Goal: Information Seeking & Learning: Learn about a topic

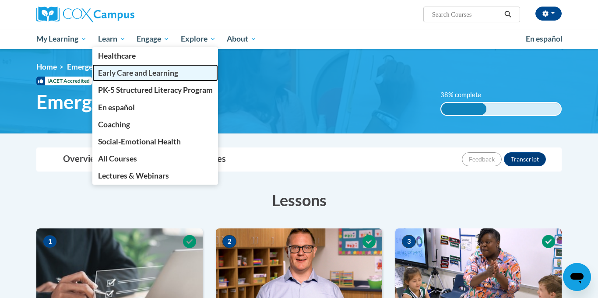
click at [151, 73] on span "Early Care and Learning" at bounding box center [138, 72] width 80 height 9
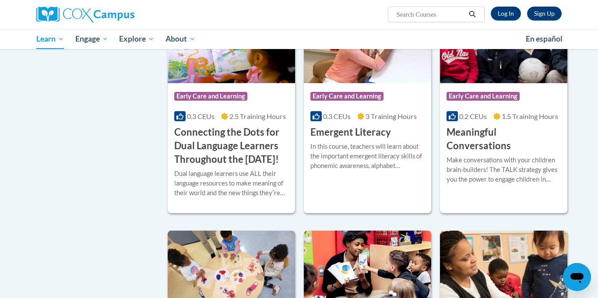
scroll to position [468, 0]
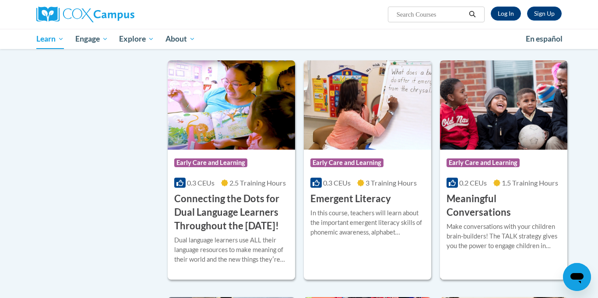
click at [525, 149] on img at bounding box center [503, 104] width 127 height 89
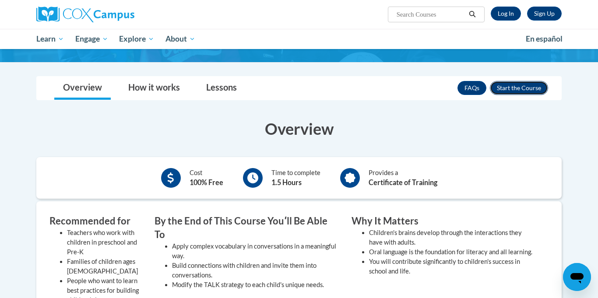
click at [528, 91] on button "Enroll" at bounding box center [519, 88] width 58 height 14
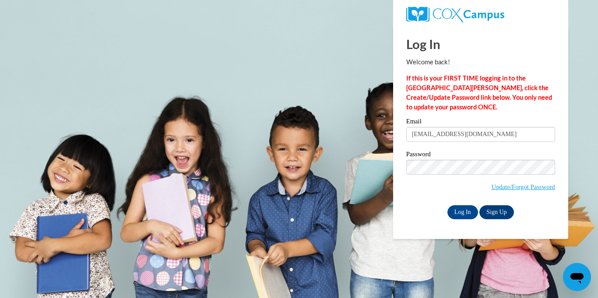
type input "[EMAIL_ADDRESS][DOMAIN_NAME]"
click at [463, 214] on input "Log In" at bounding box center [463, 212] width 31 height 14
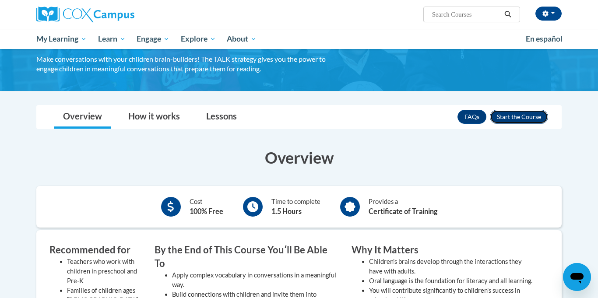
click at [524, 120] on button "Enroll" at bounding box center [519, 117] width 58 height 14
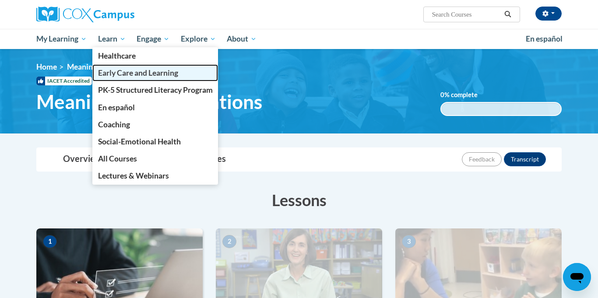
click at [133, 72] on span "Early Care and Learning" at bounding box center [138, 72] width 80 height 9
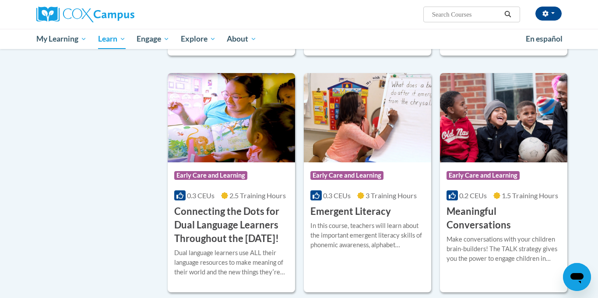
scroll to position [501, 0]
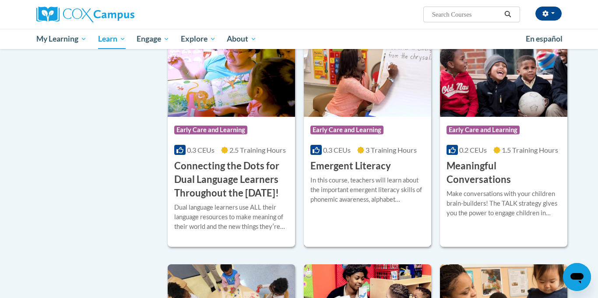
click at [390, 109] on img at bounding box center [367, 72] width 127 height 89
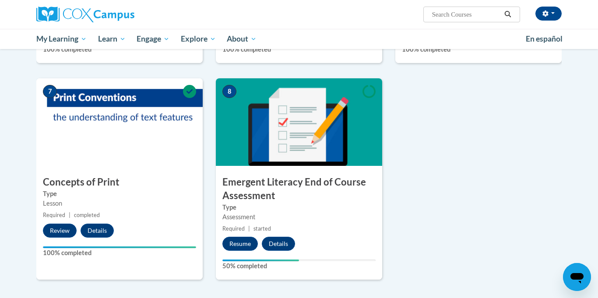
scroll to position [720, 0]
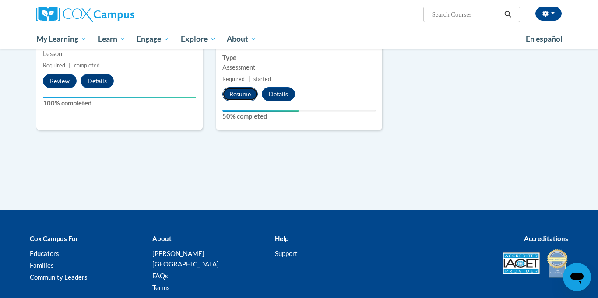
click at [242, 92] on button "Resume" at bounding box center [240, 94] width 35 height 14
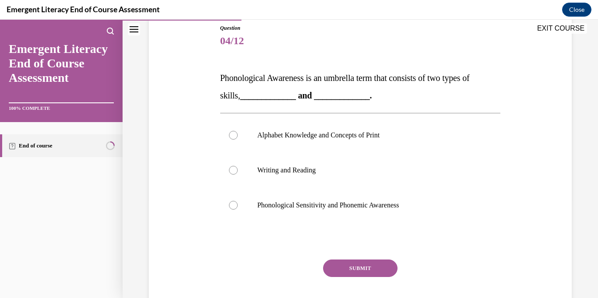
scroll to position [92, 0]
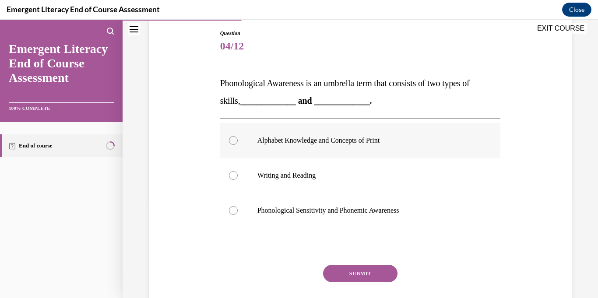
click at [302, 141] on p "Alphabet Knowledge and Concepts of Print" at bounding box center [369, 140] width 222 height 9
click at [238, 141] on input "Alphabet Knowledge and Concepts of Print" at bounding box center [233, 140] width 9 height 9
radio input "true"
click at [388, 279] on button "SUBMIT" at bounding box center [360, 274] width 74 height 18
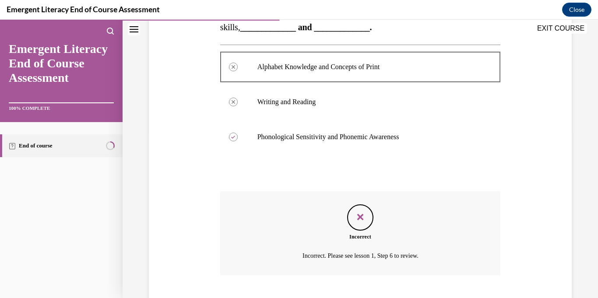
scroll to position [219, 0]
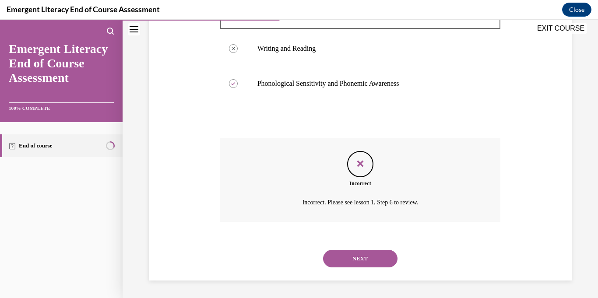
click at [377, 254] on button "NEXT" at bounding box center [360, 259] width 74 height 18
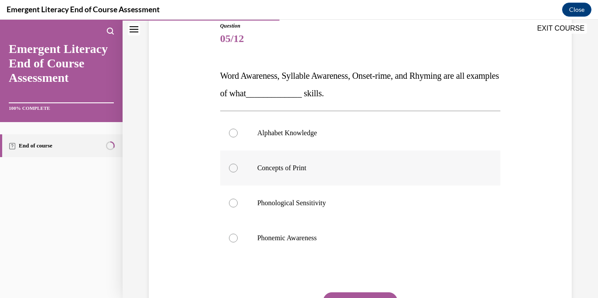
scroll to position [113, 0]
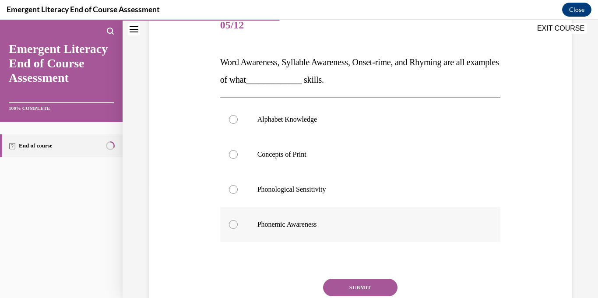
click at [321, 229] on p "Phonemic Awareness" at bounding box center [369, 224] width 222 height 9
click at [238, 229] on input "Phonemic Awareness" at bounding box center [233, 224] width 9 height 9
radio input "true"
click at [387, 290] on button "SUBMIT" at bounding box center [360, 288] width 74 height 18
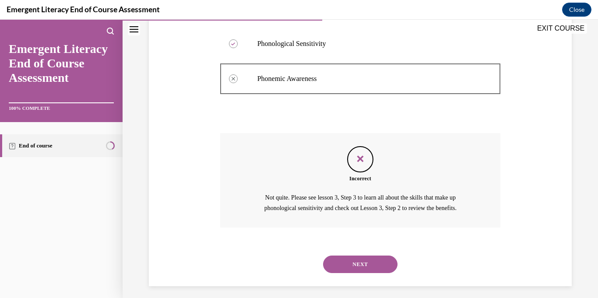
scroll to position [265, 0]
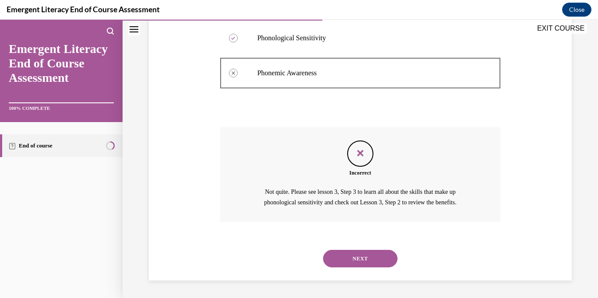
click at [378, 256] on button "NEXT" at bounding box center [360, 259] width 74 height 18
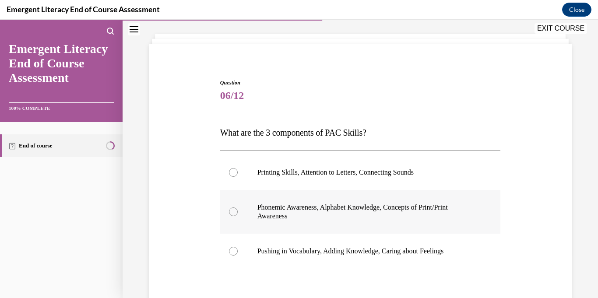
scroll to position [49, 0]
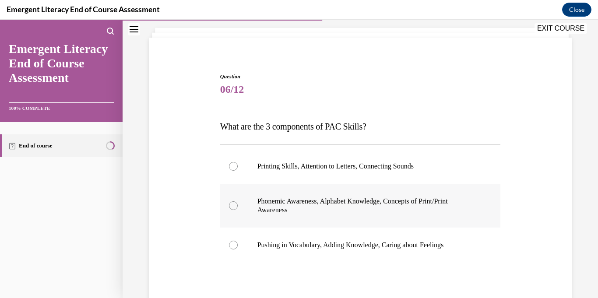
click at [382, 203] on p "Phonemic Awareness, Alphabet Knowledge, Concepts of Print/Print Awareness" at bounding box center [369, 206] width 222 height 18
click at [238, 203] on input "Phonemic Awareness, Alphabet Knowledge, Concepts of Print/Print Awareness" at bounding box center [233, 205] width 9 height 9
radio input "true"
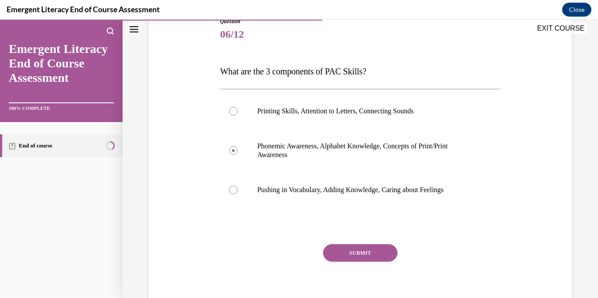
click at [367, 250] on button "SUBMIT" at bounding box center [360, 253] width 74 height 18
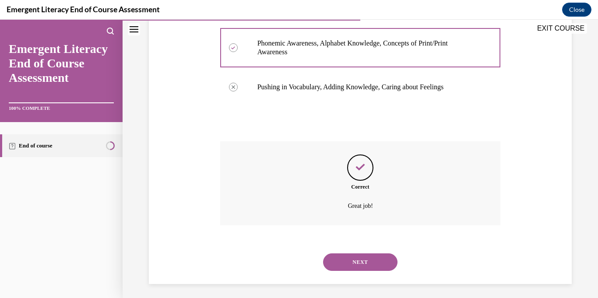
scroll to position [211, 0]
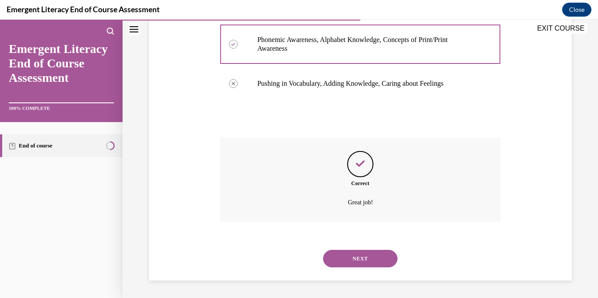
click at [379, 260] on button "NEXT" at bounding box center [360, 259] width 74 height 18
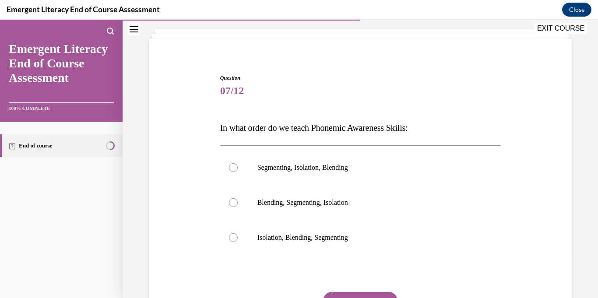
scroll to position [81, 0]
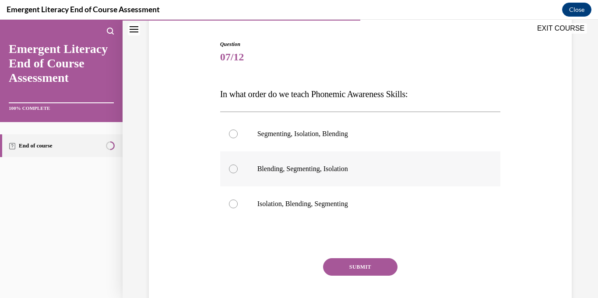
click at [347, 173] on p "Blending, Segmenting, Isolation" at bounding box center [369, 169] width 222 height 9
click at [238, 173] on input "Blending, Segmenting, Isolation" at bounding box center [233, 169] width 9 height 9
radio input "true"
click at [385, 265] on button "SUBMIT" at bounding box center [360, 267] width 74 height 18
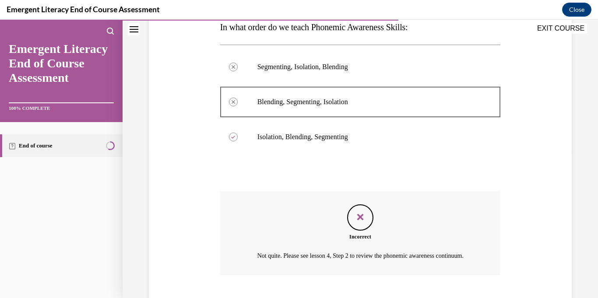
scroll to position [212, 0]
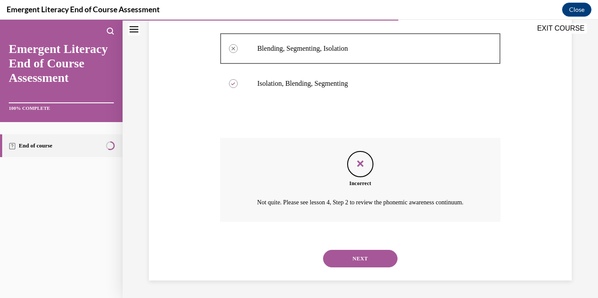
click at [371, 265] on button "NEXT" at bounding box center [360, 259] width 74 height 18
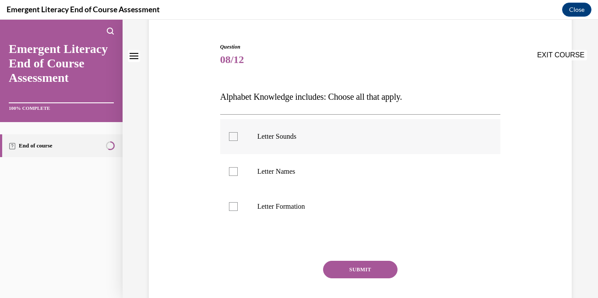
scroll to position [83, 0]
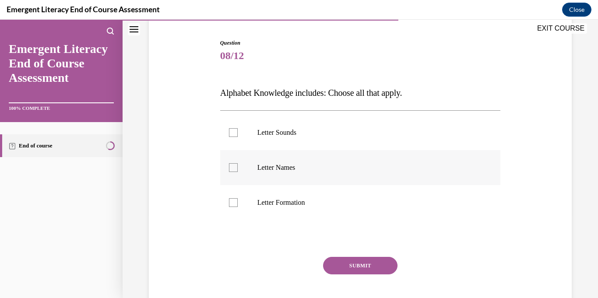
click at [286, 165] on p "Letter Names" at bounding box center [369, 167] width 222 height 9
click at [238, 165] on input "Letter Names" at bounding box center [233, 167] width 9 height 9
checkbox input "true"
click at [292, 134] on p "Letter Sounds" at bounding box center [369, 132] width 222 height 9
click at [238, 134] on input "Letter Sounds" at bounding box center [233, 132] width 9 height 9
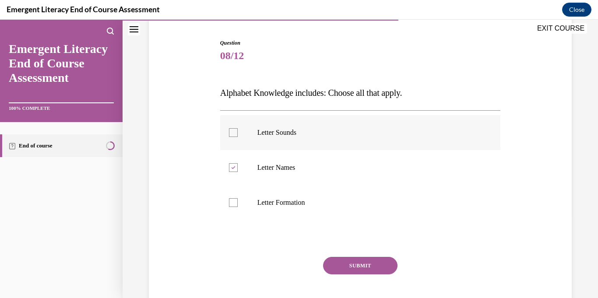
checkbox input "true"
click at [294, 193] on label "Letter Formation" at bounding box center [360, 202] width 281 height 35
click at [238, 198] on input "Letter Formation" at bounding box center [233, 202] width 9 height 9
checkbox input "true"
click at [370, 263] on button "SUBMIT" at bounding box center [360, 266] width 74 height 18
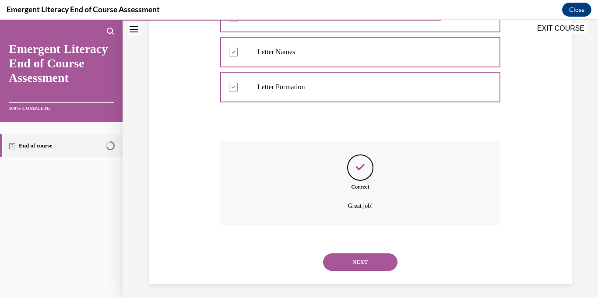
scroll to position [202, 0]
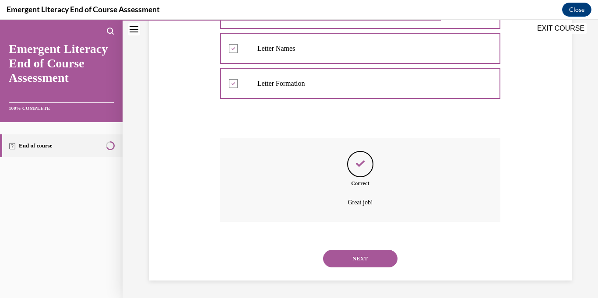
click at [371, 255] on button "NEXT" at bounding box center [360, 259] width 74 height 18
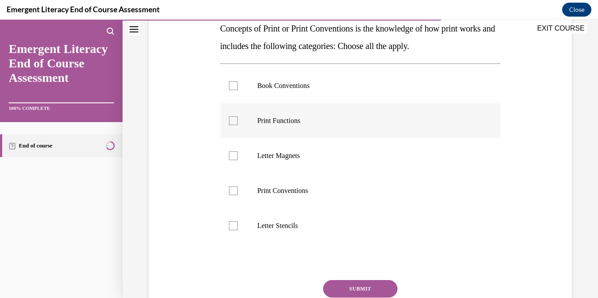
scroll to position [146, 0]
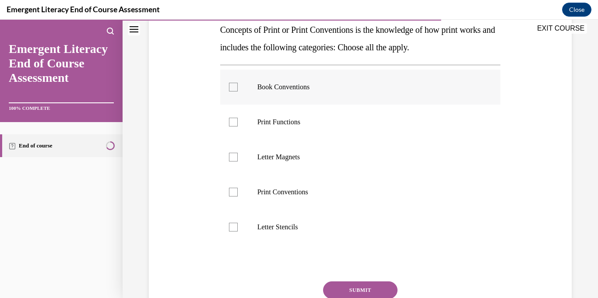
click at [292, 94] on label "Book Conventions" at bounding box center [360, 87] width 281 height 35
click at [238, 92] on input "Book Conventions" at bounding box center [233, 87] width 9 height 9
checkbox input "true"
click at [290, 123] on p "Print Functions" at bounding box center [369, 122] width 222 height 9
click at [238, 123] on input "Print Functions" at bounding box center [233, 122] width 9 height 9
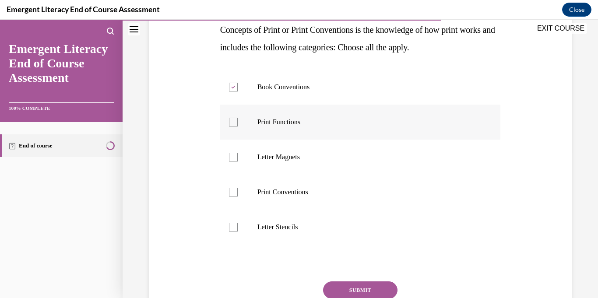
checkbox input "true"
click at [292, 154] on p "Letter Magnets" at bounding box center [369, 157] width 222 height 9
click at [238, 154] on input "Letter Magnets" at bounding box center [233, 157] width 9 height 9
checkbox input "true"
click at [298, 191] on p "Print Conventions" at bounding box center [369, 192] width 222 height 9
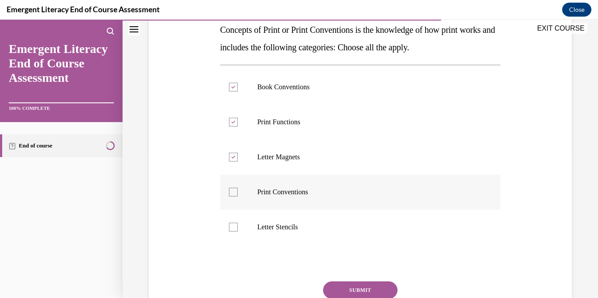
click at [238, 191] on input "Print Conventions" at bounding box center [233, 192] width 9 height 9
checkbox input "true"
click at [296, 230] on p "Letter Stencils" at bounding box center [369, 227] width 222 height 9
click at [238, 230] on input "Letter Stencils" at bounding box center [233, 227] width 9 height 9
checkbox input "true"
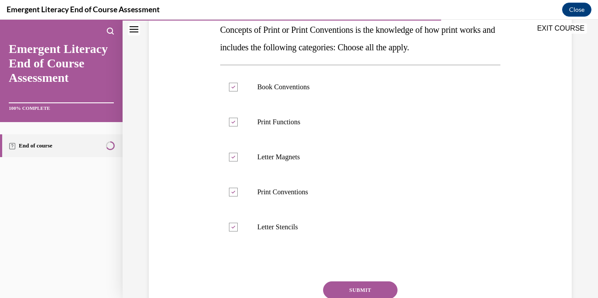
click at [363, 287] on button "SUBMIT" at bounding box center [360, 291] width 74 height 18
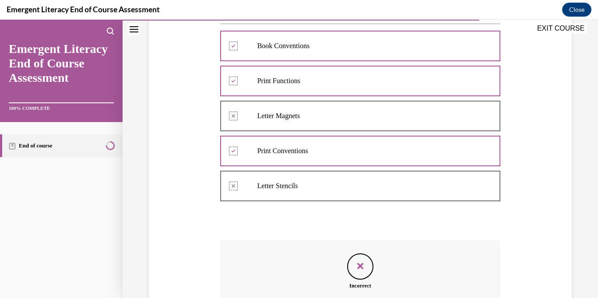
scroll to position [283, 0]
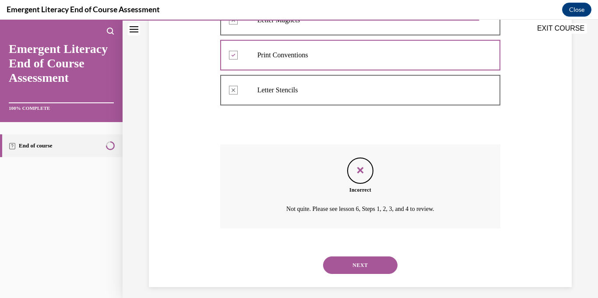
click at [365, 268] on button "NEXT" at bounding box center [360, 266] width 74 height 18
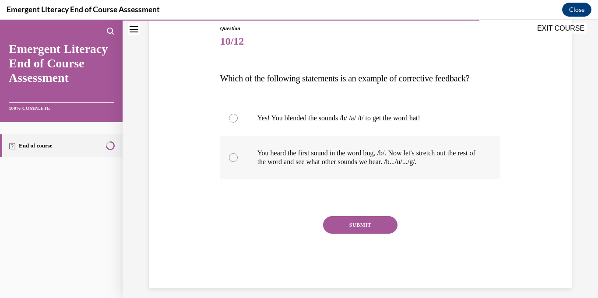
click at [400, 159] on p "You heard the first sound in the word bug, /b/. Now let's stretch out the rest …" at bounding box center [369, 158] width 222 height 18
click at [238, 159] on input "You heard the first sound in the word bug, /b/. Now let's stretch out the rest …" at bounding box center [233, 157] width 9 height 9
radio input "true"
click at [385, 228] on button "SUBMIT" at bounding box center [360, 225] width 74 height 18
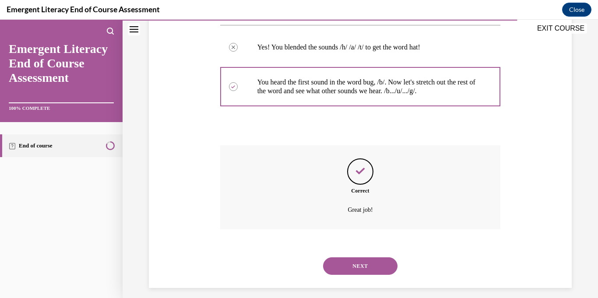
scroll to position [176, 0]
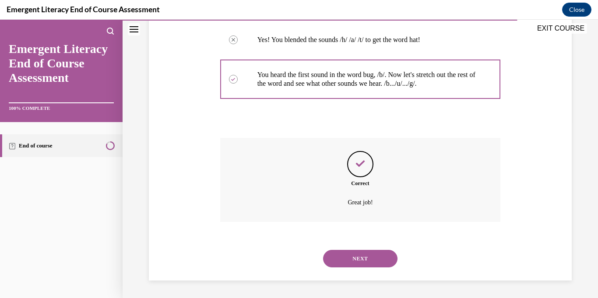
click at [381, 257] on button "NEXT" at bounding box center [360, 259] width 74 height 18
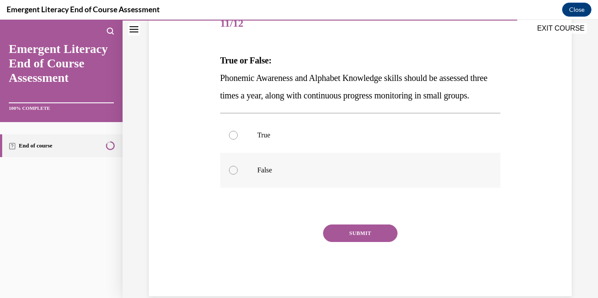
scroll to position [125, 0]
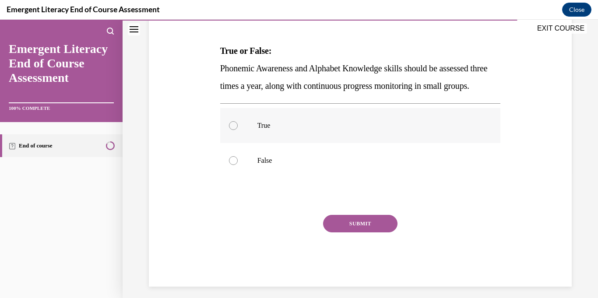
click at [266, 143] on label "True" at bounding box center [360, 125] width 281 height 35
click at [238, 130] on input "True" at bounding box center [233, 125] width 9 height 9
radio input "true"
click at [359, 233] on button "SUBMIT" at bounding box center [360, 224] width 74 height 18
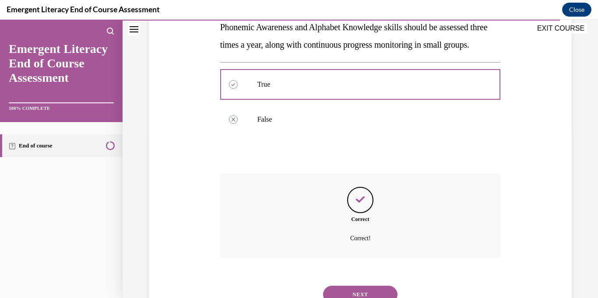
scroll to position [219, 0]
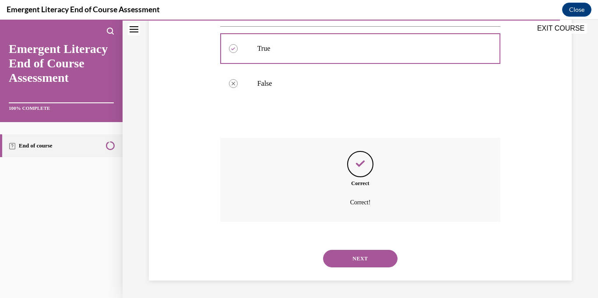
click at [369, 261] on button "NEXT" at bounding box center [360, 259] width 74 height 18
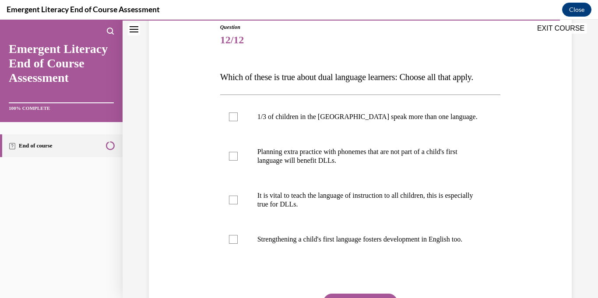
scroll to position [99, 0]
click at [318, 156] on p "Planning extra practice with phonemes that are not part of a child's first lang…" at bounding box center [369, 156] width 222 height 18
click at [238, 156] on input "Planning extra practice with phonemes that are not part of a child's first lang…" at bounding box center [233, 155] width 9 height 9
checkbox input "true"
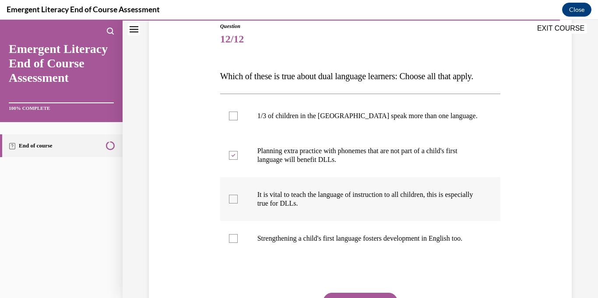
click at [311, 207] on p "It is vital to teach the language of instruction to all children, this is espec…" at bounding box center [369, 200] width 222 height 18
click at [238, 204] on input "It is vital to teach the language of instruction to all children, this is espec…" at bounding box center [233, 199] width 9 height 9
checkbox input "true"
click at [326, 234] on p "Strengthening a child's first language fosters development in English too." at bounding box center [369, 238] width 222 height 9
click at [238, 234] on input "Strengthening a child's first language fosters development in English too." at bounding box center [233, 238] width 9 height 9
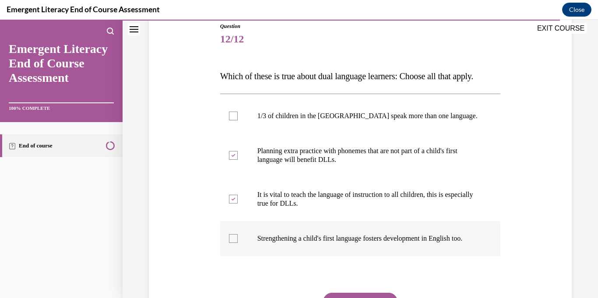
checkbox input "true"
click at [301, 118] on p "1/3 of children in the [GEOGRAPHIC_DATA] speak more than one language." at bounding box center [369, 116] width 222 height 9
click at [238, 118] on input "1/3 of children in the [GEOGRAPHIC_DATA] speak more than one language." at bounding box center [233, 116] width 9 height 9
checkbox input "true"
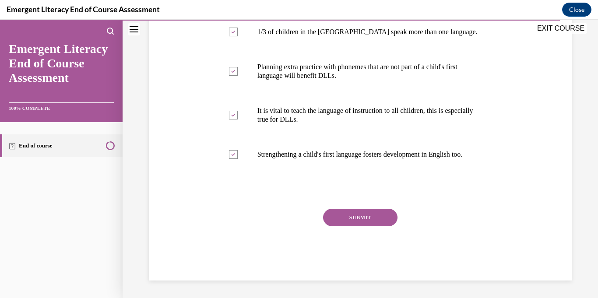
click at [351, 216] on button "SUBMIT" at bounding box center [360, 218] width 74 height 18
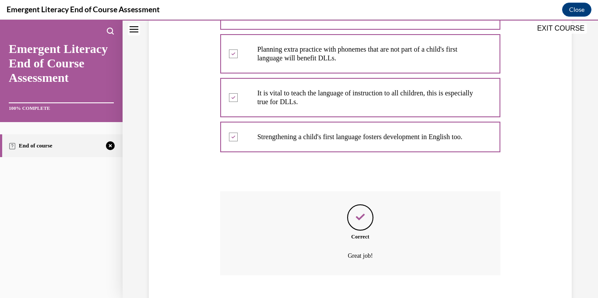
scroll to position [263, 0]
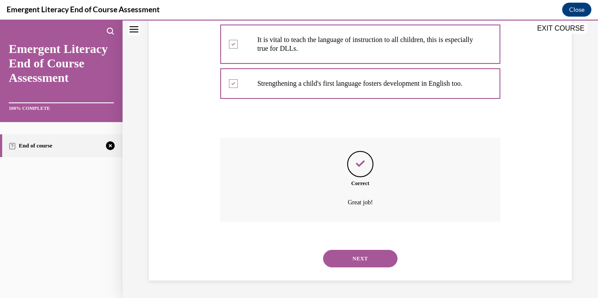
click at [376, 260] on button "NEXT" at bounding box center [360, 259] width 74 height 18
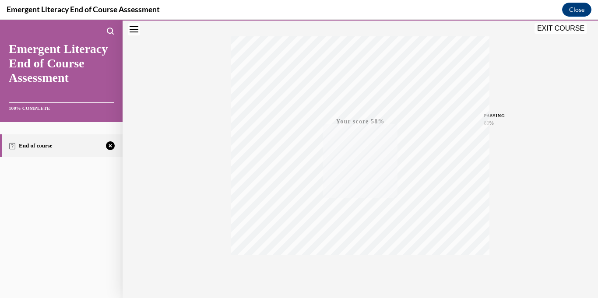
scroll to position [170, 0]
click at [367, 240] on icon "button" at bounding box center [360, 245] width 31 height 10
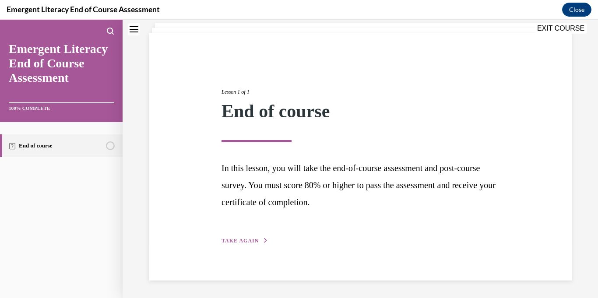
scroll to position [54, 0]
click at [248, 235] on div "Lesson 1 of 1 End of course In this lesson, you will take the end-of-course ass…" at bounding box center [360, 157] width 291 height 178
click at [252, 240] on span "TAKE AGAIN" at bounding box center [240, 241] width 37 height 6
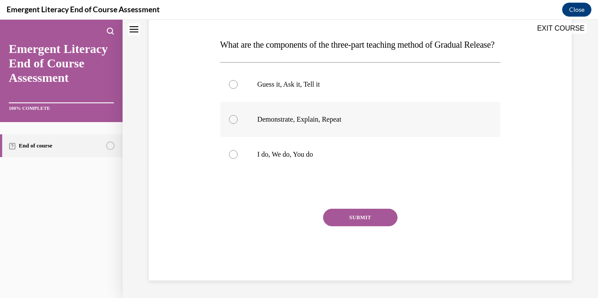
scroll to position [148, 0]
click at [299, 156] on p "I do, We do, You do" at bounding box center [369, 154] width 222 height 9
click at [238, 156] on input "I do, We do, You do" at bounding box center [233, 154] width 9 height 9
radio input "true"
click at [360, 223] on button "SUBMIT" at bounding box center [360, 218] width 74 height 18
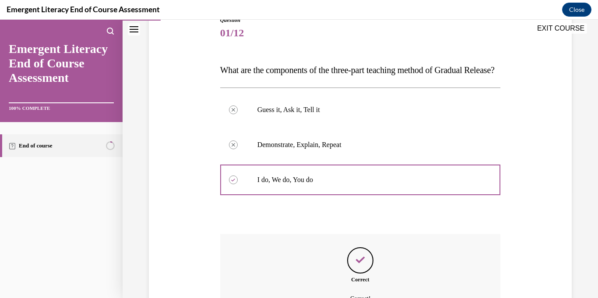
scroll to position [219, 0]
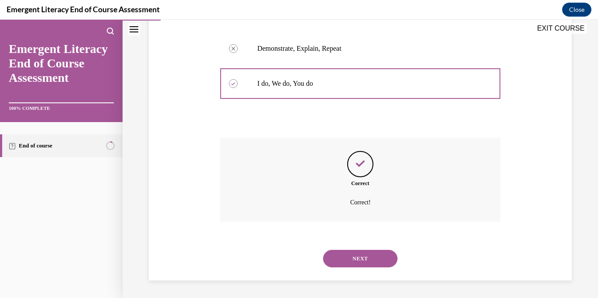
click at [370, 256] on button "NEXT" at bounding box center [360, 259] width 74 height 18
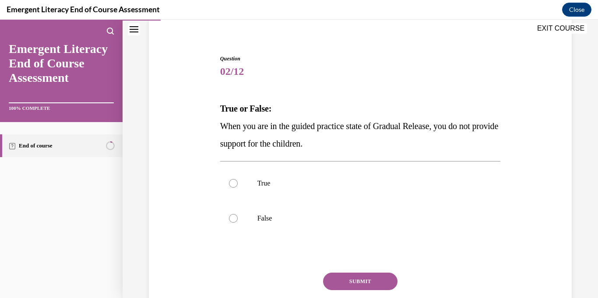
scroll to position [131, 0]
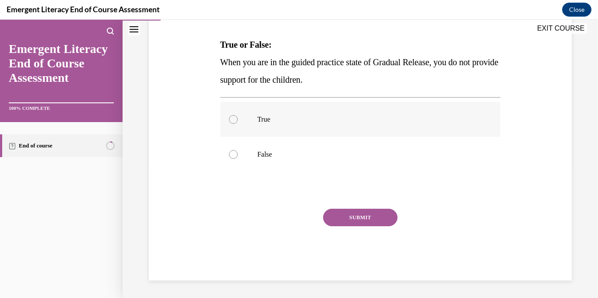
click at [263, 129] on label "True" at bounding box center [360, 119] width 281 height 35
click at [238, 124] on input "True" at bounding box center [233, 119] width 9 height 9
radio input "true"
click at [261, 156] on p "False" at bounding box center [369, 154] width 222 height 9
click at [238, 156] on input "False" at bounding box center [233, 154] width 9 height 9
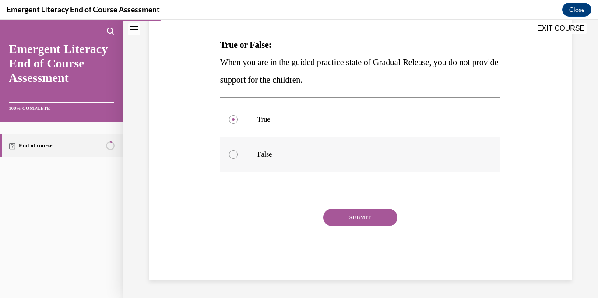
radio input "true"
click at [346, 220] on button "SUBMIT" at bounding box center [360, 218] width 74 height 18
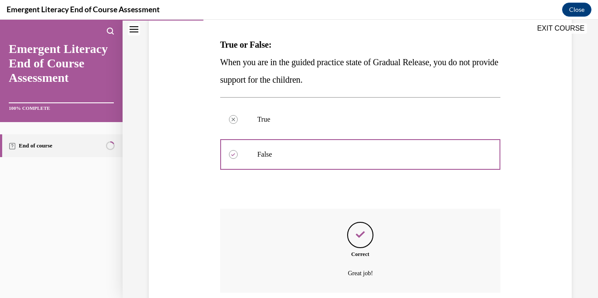
scroll to position [202, 0]
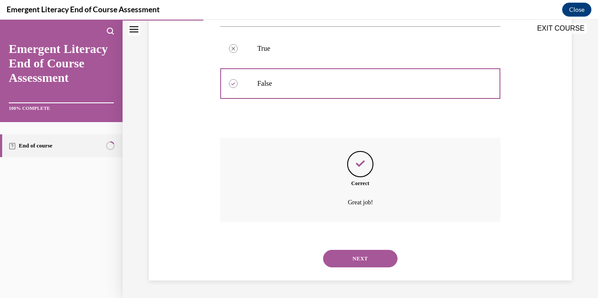
click at [373, 262] on button "NEXT" at bounding box center [360, 259] width 74 height 18
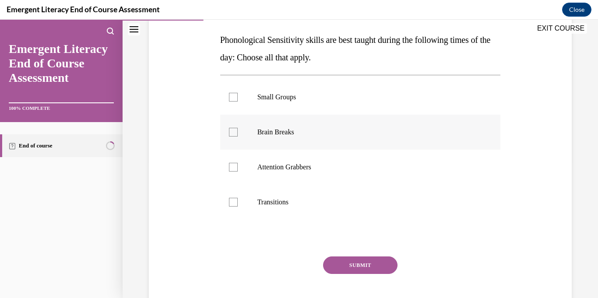
scroll to position [137, 0]
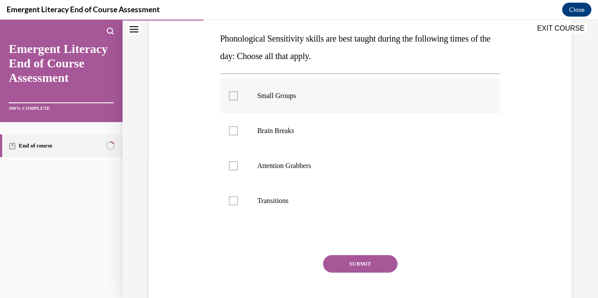
click at [290, 100] on p "Small Groups" at bounding box center [369, 96] width 222 height 9
click at [238, 100] on input "Small Groups" at bounding box center [233, 96] width 9 height 9
checkbox input "true"
click at [293, 134] on p "Brain Breaks" at bounding box center [369, 131] width 222 height 9
click at [238, 134] on input "Brain Breaks" at bounding box center [233, 131] width 9 height 9
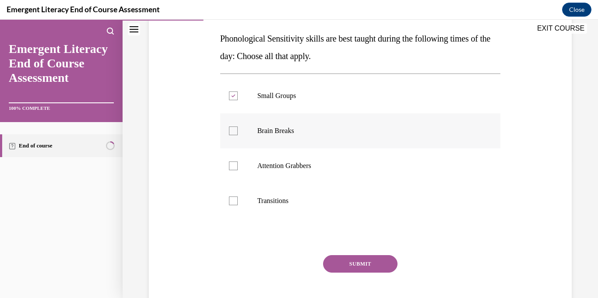
checkbox input "true"
click at [308, 170] on p "Attention Grabbers" at bounding box center [369, 166] width 222 height 9
click at [238, 170] on input "Attention Grabbers" at bounding box center [233, 166] width 9 height 9
checkbox input "true"
click at [285, 211] on label "Transitions" at bounding box center [360, 201] width 281 height 35
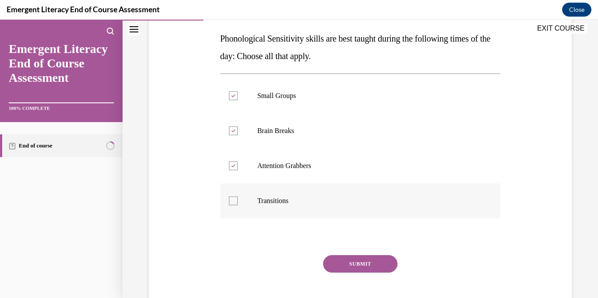
click at [238, 205] on input "Transitions" at bounding box center [233, 201] width 9 height 9
checkbox input "true"
click at [366, 266] on button "SUBMIT" at bounding box center [360, 264] width 74 height 18
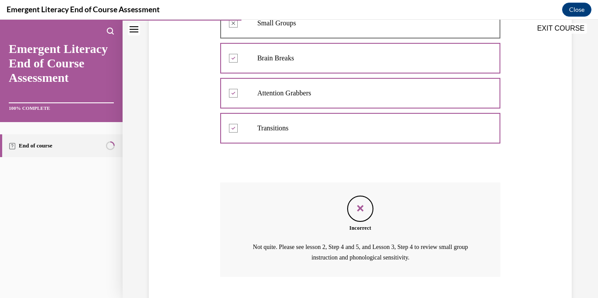
scroll to position [265, 0]
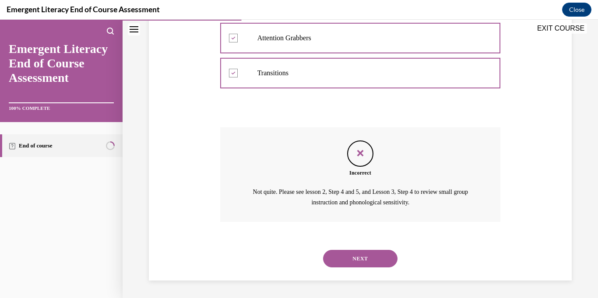
click at [389, 253] on button "NEXT" at bounding box center [360, 259] width 74 height 18
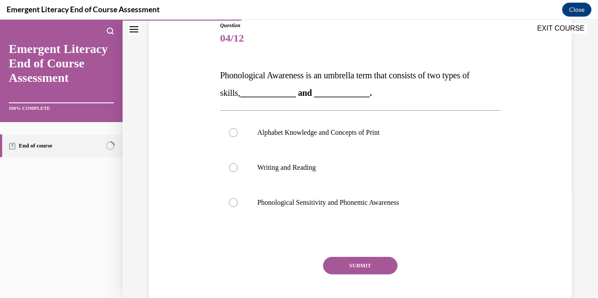
scroll to position [88, 0]
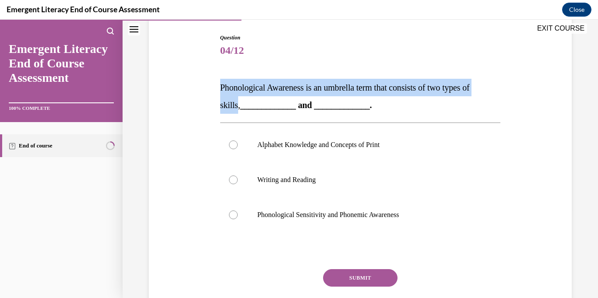
drag, startPoint x: 237, startPoint y: 107, endPoint x: 220, endPoint y: 85, distance: 27.5
click at [220, 85] on span "Phonological Awareness is an umbrella term that consists of two types of skills…" at bounding box center [345, 96] width 250 height 27
copy span "Phonological Awareness is an umbrella term that consists of two types of skills"
click at [309, 207] on label "Phonological Sensitivity and Phonemic Awareness" at bounding box center [360, 215] width 281 height 35
click at [238, 211] on input "Phonological Sensitivity and Phonemic Awareness" at bounding box center [233, 215] width 9 height 9
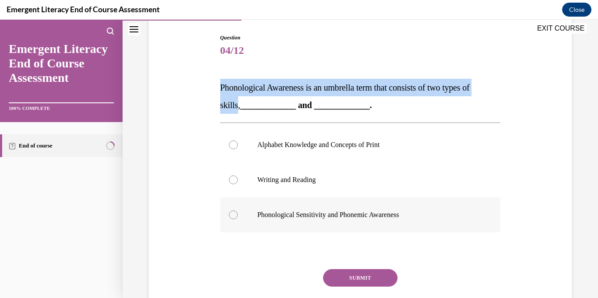
radio input "true"
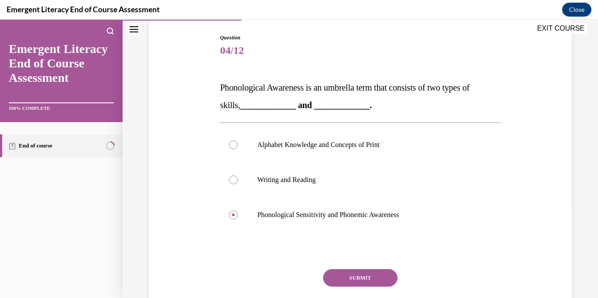
click at [371, 286] on button "SUBMIT" at bounding box center [360, 278] width 74 height 18
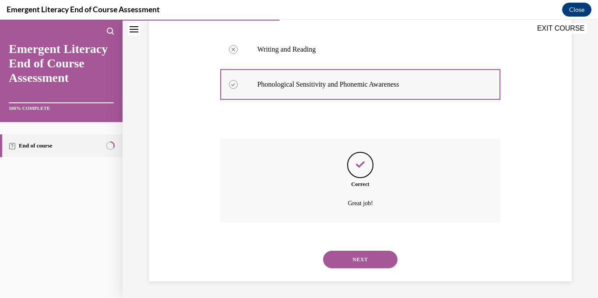
scroll to position [219, 0]
click at [376, 258] on button "NEXT" at bounding box center [360, 259] width 74 height 18
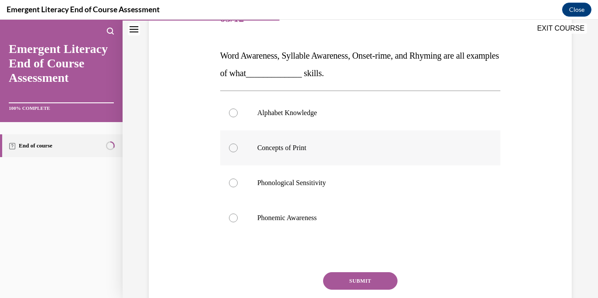
scroll to position [121, 0]
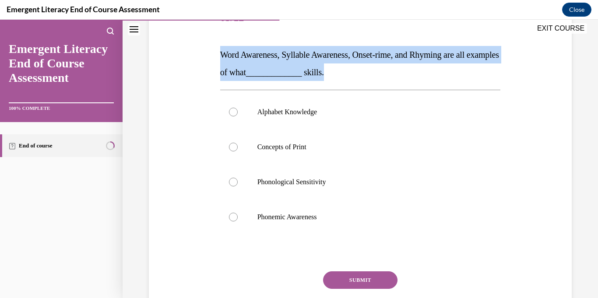
drag, startPoint x: 365, startPoint y: 73, endPoint x: 222, endPoint y: 55, distance: 143.9
click at [222, 55] on p "Word Awareness, Syllable Awareness, Onset-rime, and Rhyming are all examples of…" at bounding box center [360, 63] width 281 height 35
copy span "Word Awareness, Syllable Awareness, Onset-rime, and Rhyming are all examples of…"
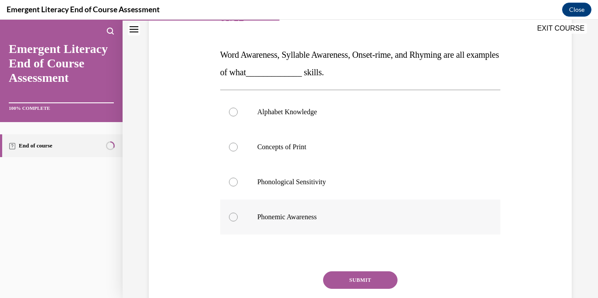
click at [318, 224] on label "Phonemic Awareness" at bounding box center [360, 217] width 281 height 35
click at [238, 222] on input "Phonemic Awareness" at bounding box center [233, 217] width 9 height 9
radio input "true"
click at [364, 276] on button "SUBMIT" at bounding box center [360, 281] width 74 height 18
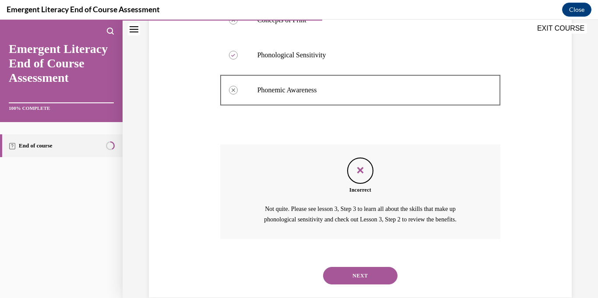
scroll to position [265, 0]
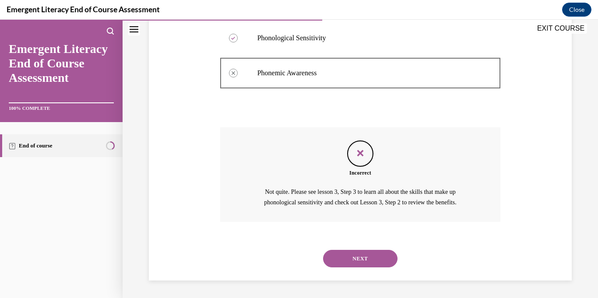
click at [374, 265] on button "NEXT" at bounding box center [360, 259] width 74 height 18
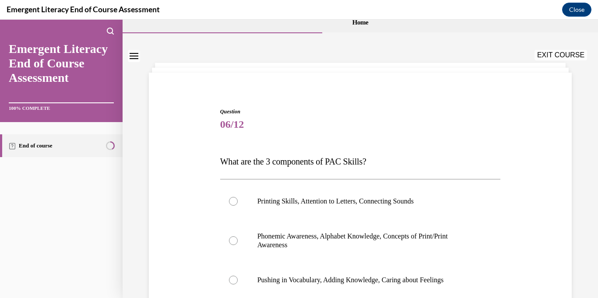
scroll to position [140, 0]
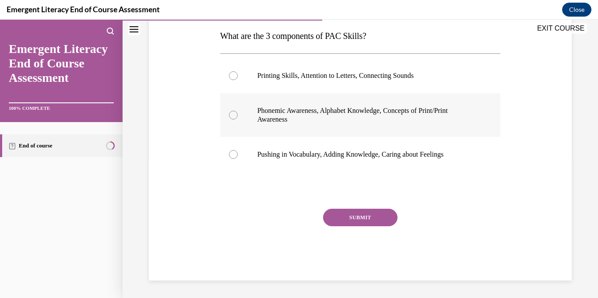
click at [340, 113] on p "Phonemic Awareness, Alphabet Knowledge, Concepts of Print/Print Awareness" at bounding box center [369, 115] width 222 height 18
click at [238, 113] on input "Phonemic Awareness, Alphabet Knowledge, Concepts of Print/Print Awareness" at bounding box center [233, 115] width 9 height 9
radio input "true"
click at [380, 215] on button "SUBMIT" at bounding box center [360, 218] width 74 height 18
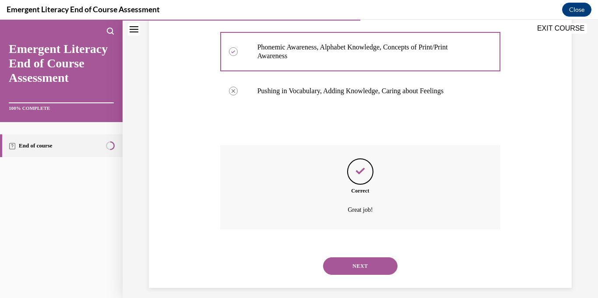
scroll to position [211, 0]
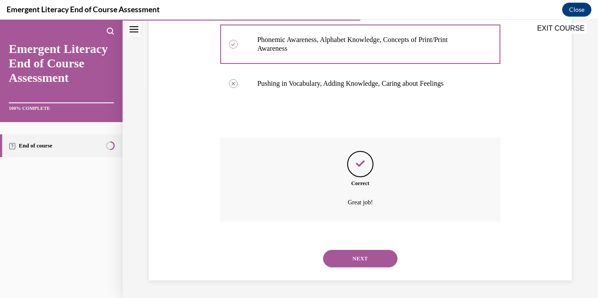
click at [375, 268] on div "NEXT" at bounding box center [360, 258] width 281 height 35
click at [375, 262] on button "NEXT" at bounding box center [360, 259] width 74 height 18
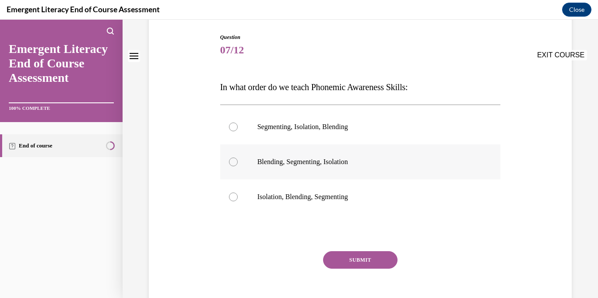
scroll to position [109, 0]
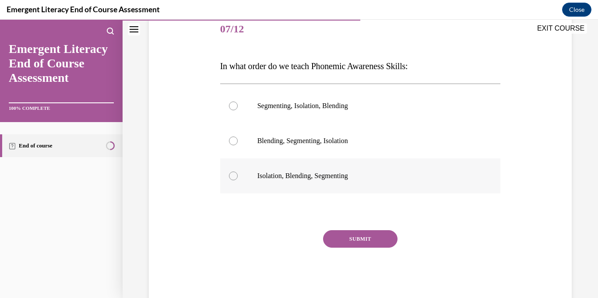
click at [336, 180] on p "Isolation, Blending, Segmenting" at bounding box center [369, 176] width 222 height 9
click at [238, 180] on input "Isolation, Blending, Segmenting" at bounding box center [233, 176] width 9 height 9
radio input "true"
click at [370, 237] on button "SUBMIT" at bounding box center [360, 239] width 74 height 18
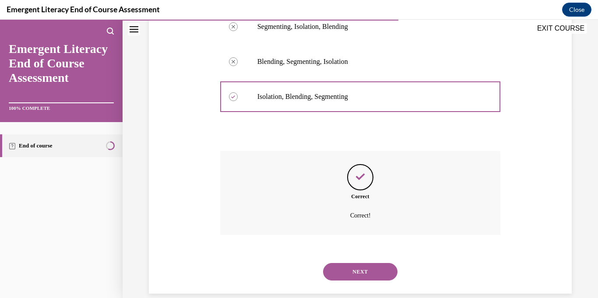
scroll to position [202, 0]
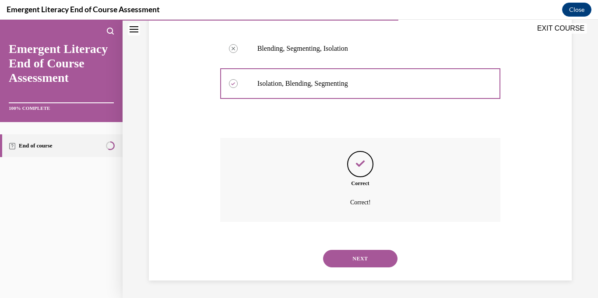
click at [377, 258] on button "NEXT" at bounding box center [360, 259] width 74 height 18
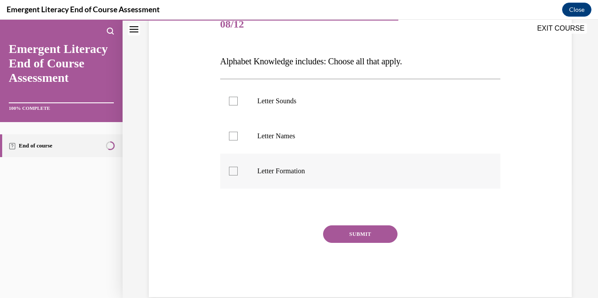
scroll to position [102, 0]
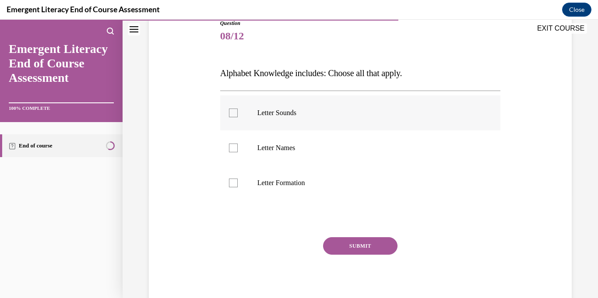
click at [290, 111] on p "Letter Sounds" at bounding box center [369, 113] width 222 height 9
click at [238, 111] on input "Letter Sounds" at bounding box center [233, 113] width 9 height 9
checkbox input "true"
click at [295, 147] on p "Letter Names" at bounding box center [369, 148] width 222 height 9
click at [238, 147] on input "Letter Names" at bounding box center [233, 148] width 9 height 9
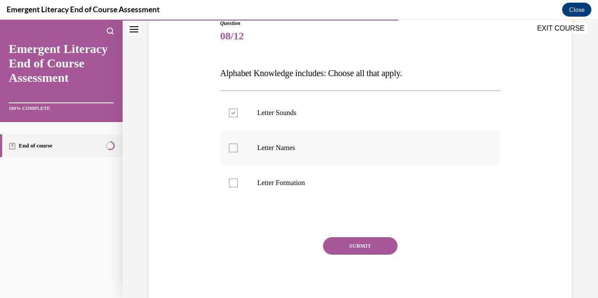
checkbox input "true"
click at [294, 182] on p "Letter Formation" at bounding box center [369, 183] width 222 height 9
click at [238, 182] on input "Letter Formation" at bounding box center [233, 183] width 9 height 9
checkbox input "true"
click at [353, 243] on button "SUBMIT" at bounding box center [360, 246] width 74 height 18
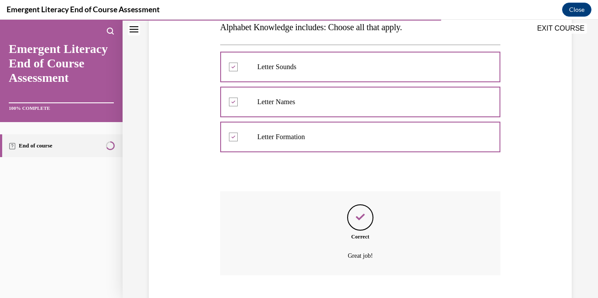
scroll to position [202, 0]
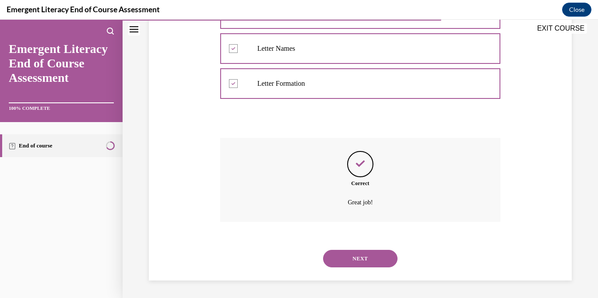
drag, startPoint x: 379, startPoint y: 264, endPoint x: 374, endPoint y: 240, distance: 24.1
click at [379, 264] on button "NEXT" at bounding box center [360, 259] width 74 height 18
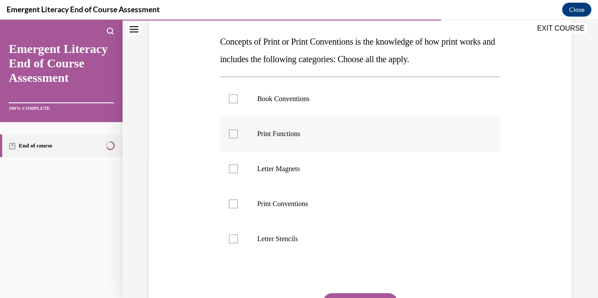
scroll to position [128, 0]
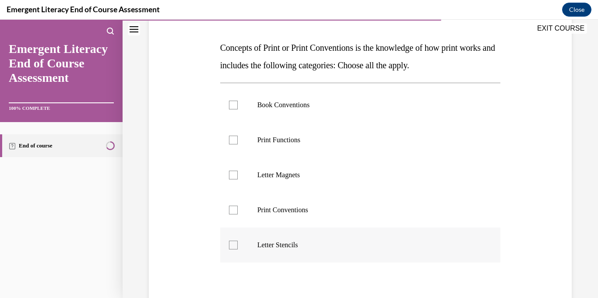
click at [279, 239] on label "Letter Stencils" at bounding box center [360, 245] width 281 height 35
click at [238, 241] on input "Letter Stencils" at bounding box center [233, 245] width 9 height 9
checkbox input "true"
click at [290, 208] on p "Print Conventions" at bounding box center [369, 210] width 222 height 9
click at [238, 208] on input "Print Conventions" at bounding box center [233, 210] width 9 height 9
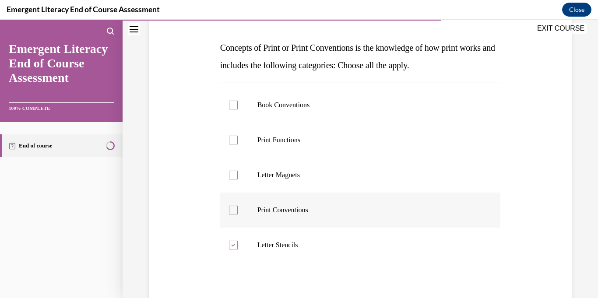
checkbox input "true"
click at [291, 176] on p "Letter Magnets" at bounding box center [369, 175] width 222 height 9
click at [238, 176] on input "Letter Magnets" at bounding box center [233, 175] width 9 height 9
checkbox input "true"
click at [288, 145] on label "Print Functions" at bounding box center [360, 140] width 281 height 35
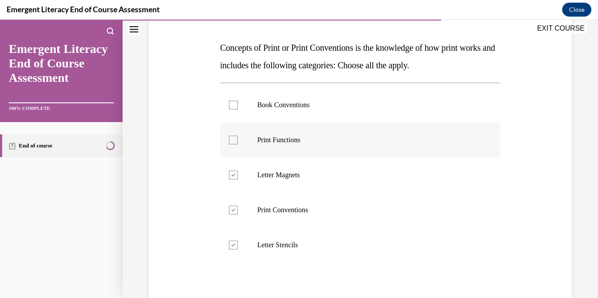
click at [238, 145] on input "Print Functions" at bounding box center [233, 140] width 9 height 9
checkbox input "true"
click at [287, 115] on label "Book Conventions" at bounding box center [360, 105] width 281 height 35
click at [238, 109] on input "Book Conventions" at bounding box center [233, 105] width 9 height 9
checkbox input "true"
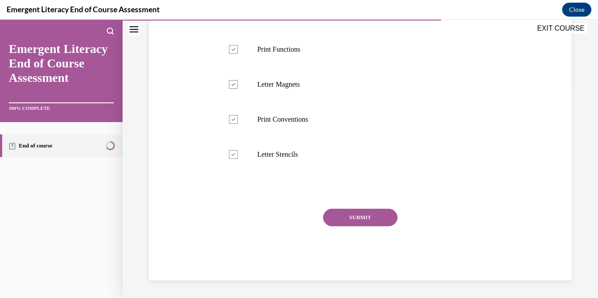
click at [364, 218] on button "SUBMIT" at bounding box center [360, 218] width 74 height 18
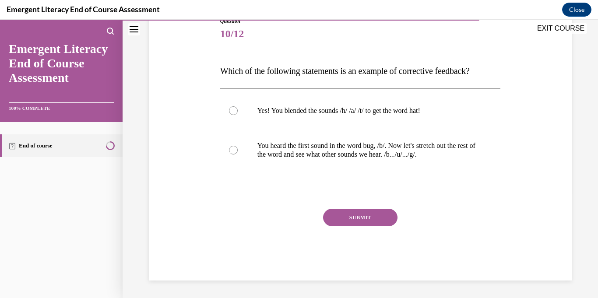
scroll to position [97, 0]
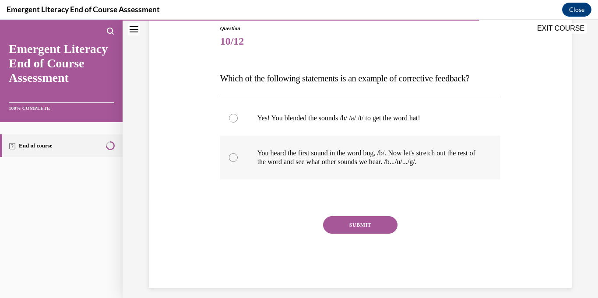
click at [392, 161] on p "You heard the first sound in the word bug, /b/. Now let's stretch out the rest …" at bounding box center [369, 158] width 222 height 18
click at [238, 161] on input "You heard the first sound in the word bug, /b/. Now let's stretch out the rest …" at bounding box center [233, 157] width 9 height 9
radio input "true"
click at [383, 229] on button "SUBMIT" at bounding box center [360, 225] width 74 height 18
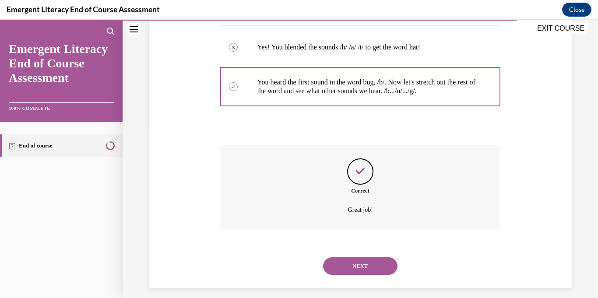
scroll to position [176, 0]
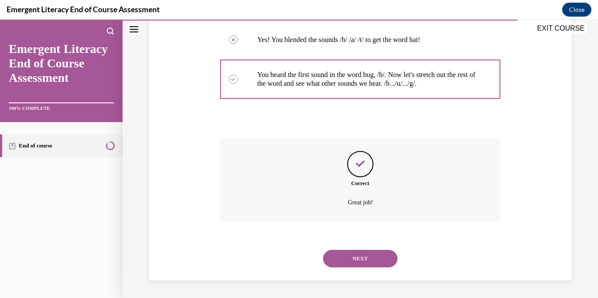
click at [371, 252] on button "NEXT" at bounding box center [360, 259] width 74 height 18
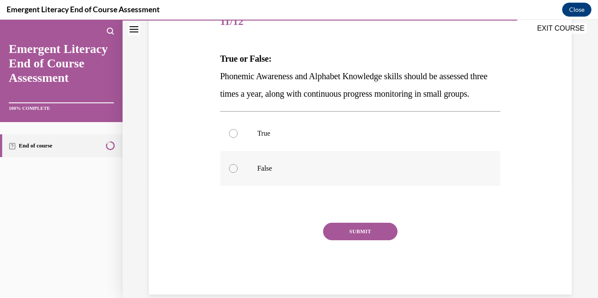
scroll to position [119, 0]
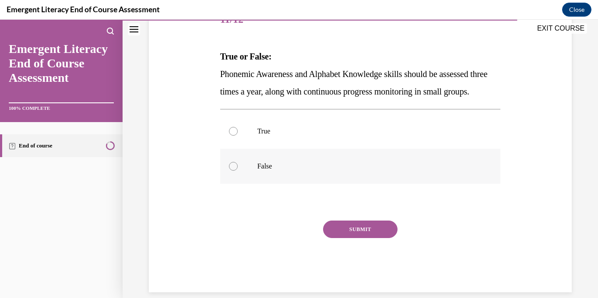
click at [262, 171] on p "False" at bounding box center [369, 166] width 222 height 9
click at [238, 171] on input "False" at bounding box center [233, 166] width 9 height 9
radio input "true"
drag, startPoint x: 355, startPoint y: 249, endPoint x: 376, endPoint y: 210, distance: 44.1
click at [354, 238] on button "SUBMIT" at bounding box center [360, 230] width 74 height 18
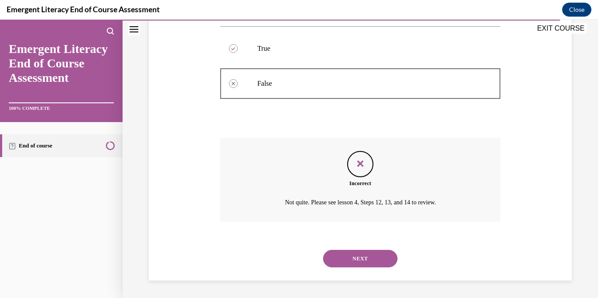
scroll to position [219, 0]
click at [379, 255] on button "NEXT" at bounding box center [360, 259] width 74 height 18
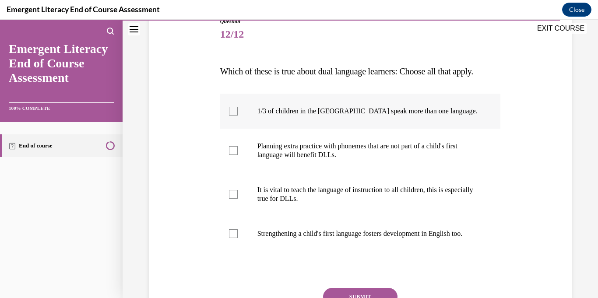
scroll to position [114, 0]
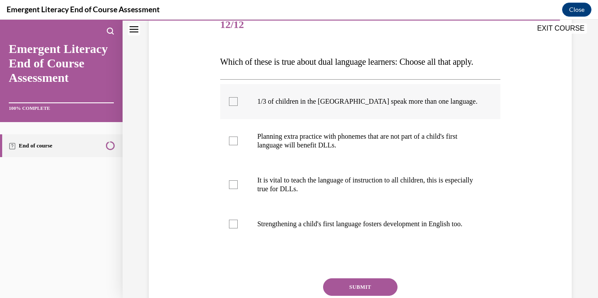
click at [329, 107] on label "1/3 of children in the [GEOGRAPHIC_DATA] speak more than one language." at bounding box center [360, 101] width 281 height 35
click at [238, 106] on input "1/3 of children in the [GEOGRAPHIC_DATA] speak more than one language." at bounding box center [233, 101] width 9 height 9
checkbox input "true"
click at [332, 135] on p "Planning extra practice with phonemes that are not part of a child's first lang…" at bounding box center [369, 141] width 222 height 18
click at [238, 137] on input "Planning extra practice with phonemes that are not part of a child's first lang…" at bounding box center [233, 141] width 9 height 9
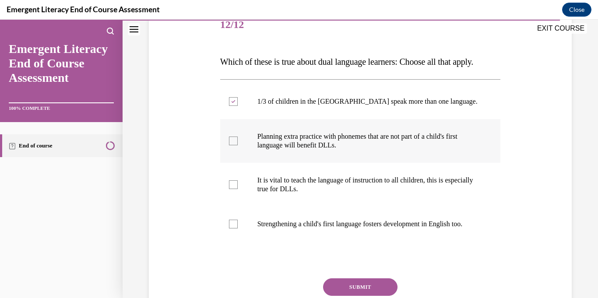
checkbox input "true"
click at [326, 177] on p "It is vital to teach the language of instruction to all children, this is espec…" at bounding box center [369, 185] width 222 height 18
click at [238, 180] on input "It is vital to teach the language of instruction to all children, this is espec…" at bounding box center [233, 184] width 9 height 9
checkbox input "true"
click at [336, 229] on p "Strengthening a child's first language fosters development in English too." at bounding box center [369, 224] width 222 height 9
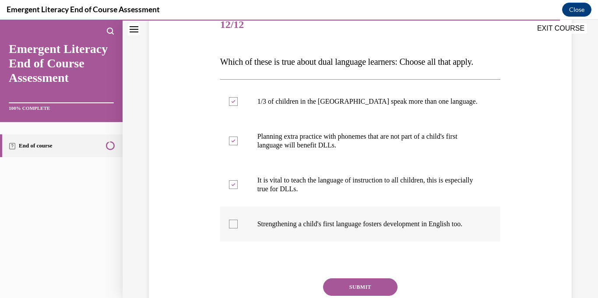
click at [238, 229] on input "Strengthening a child's first language fosters development in English too." at bounding box center [233, 224] width 9 height 9
checkbox input "true"
drag, startPoint x: 372, startPoint y: 297, endPoint x: 388, endPoint y: 278, distance: 24.2
click at [372, 295] on button "SUBMIT" at bounding box center [360, 288] width 74 height 18
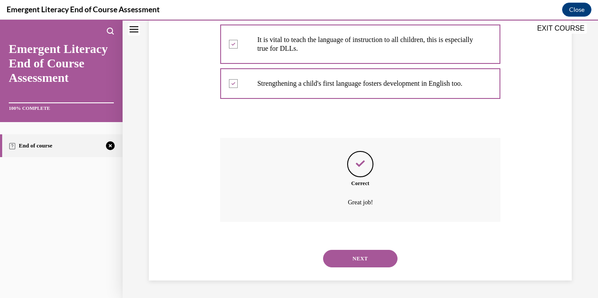
scroll to position [263, 0]
click at [380, 263] on button "NEXT" at bounding box center [360, 259] width 74 height 18
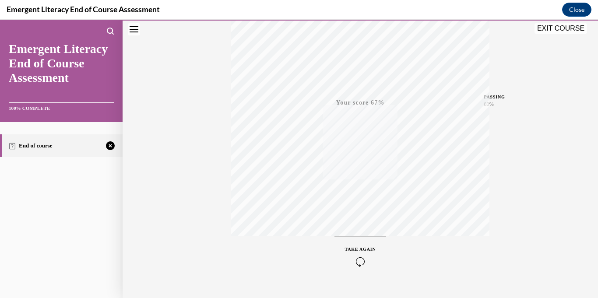
scroll to position [170, 0]
click at [365, 238] on div "TAKE AGAIN" at bounding box center [360, 239] width 31 height 21
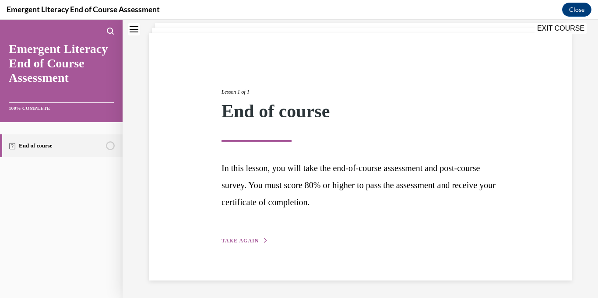
click at [256, 235] on div "Lesson 1 of 1 End of course In this lesson, you will take the end-of-course ass…" at bounding box center [360, 157] width 291 height 178
click at [256, 242] on span "TAKE AGAIN" at bounding box center [240, 241] width 37 height 6
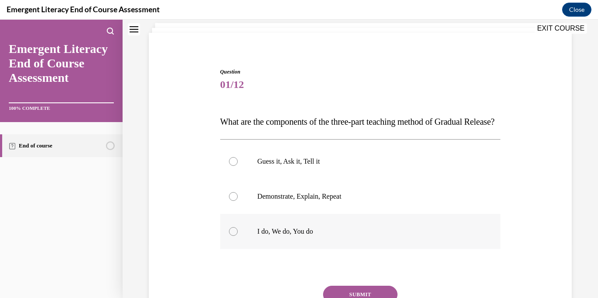
click at [307, 236] on p "I do, We do, You do" at bounding box center [369, 231] width 222 height 9
click at [238, 236] on input "I do, We do, You do" at bounding box center [233, 231] width 9 height 9
radio input "true"
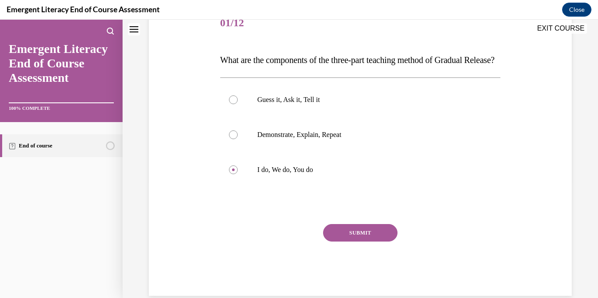
click at [375, 242] on button "SUBMIT" at bounding box center [360, 233] width 74 height 18
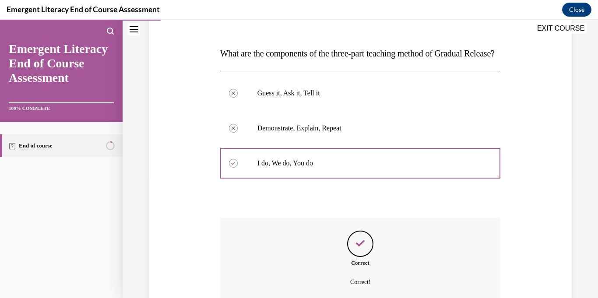
scroll to position [219, 0]
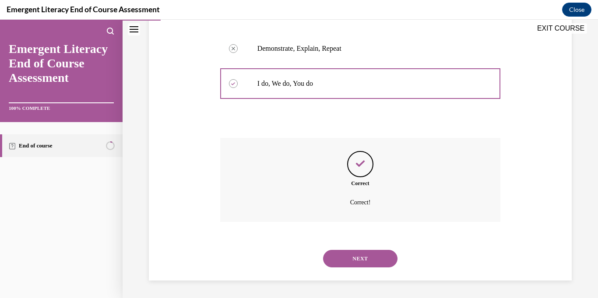
click at [376, 260] on button "NEXT" at bounding box center [360, 259] width 74 height 18
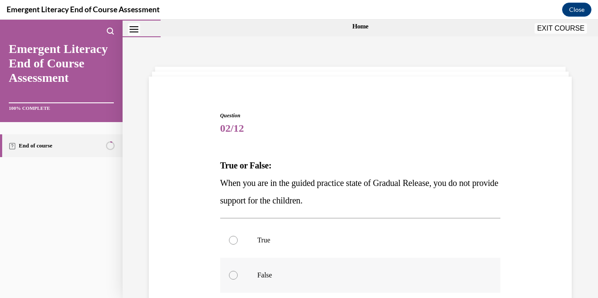
scroll to position [48, 0]
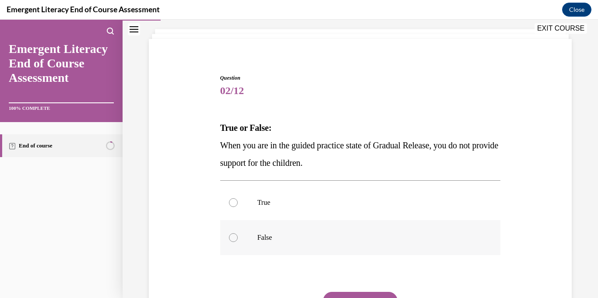
click at [265, 237] on p "False" at bounding box center [369, 237] width 222 height 9
click at [238, 237] on input "False" at bounding box center [233, 237] width 9 height 9
radio input "true"
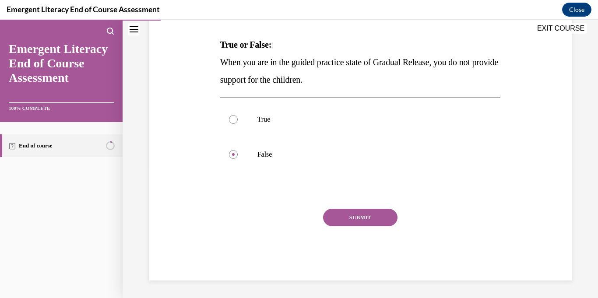
click at [376, 216] on button "SUBMIT" at bounding box center [360, 218] width 74 height 18
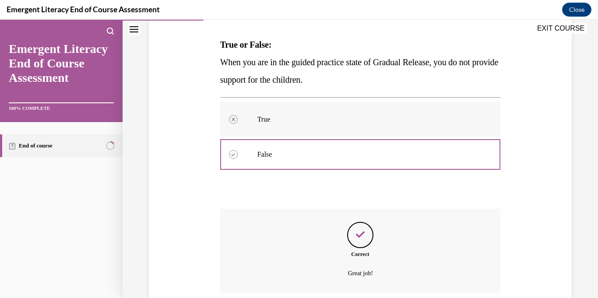
scroll to position [202, 0]
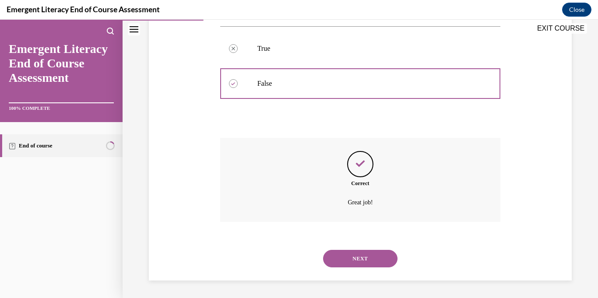
click at [380, 265] on button "NEXT" at bounding box center [360, 259] width 74 height 18
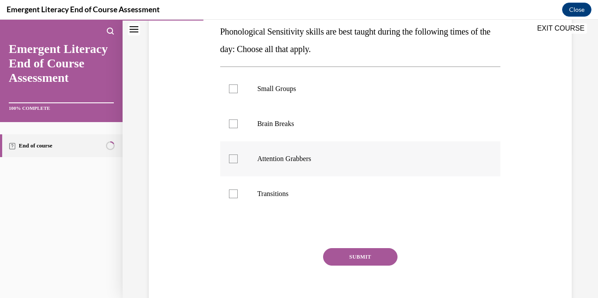
scroll to position [145, 0]
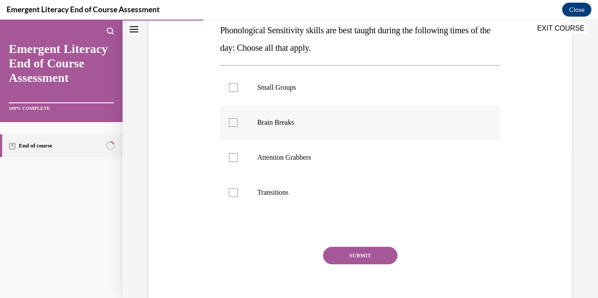
click at [275, 128] on label "Brain Breaks" at bounding box center [360, 122] width 281 height 35
click at [238, 127] on input "Brain Breaks" at bounding box center [233, 122] width 9 height 9
checkbox input "true"
click at [285, 155] on p "Attention Grabbers" at bounding box center [369, 157] width 222 height 9
click at [238, 155] on input "Attention Grabbers" at bounding box center [233, 157] width 9 height 9
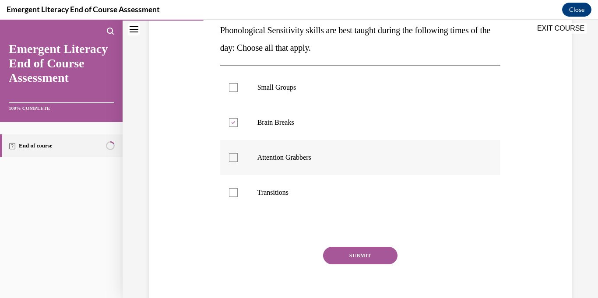
checkbox input "true"
click at [281, 188] on p "Transitions" at bounding box center [369, 192] width 222 height 9
click at [238, 188] on input "Transitions" at bounding box center [233, 192] width 9 height 9
checkbox input "true"
click at [362, 246] on div "Question 03/12 Phonological Sensitivity skills are best taught during the follo…" at bounding box center [360, 147] width 281 height 343
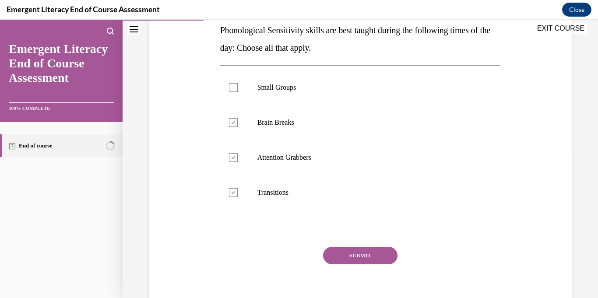
click at [367, 255] on button "SUBMIT" at bounding box center [360, 256] width 74 height 18
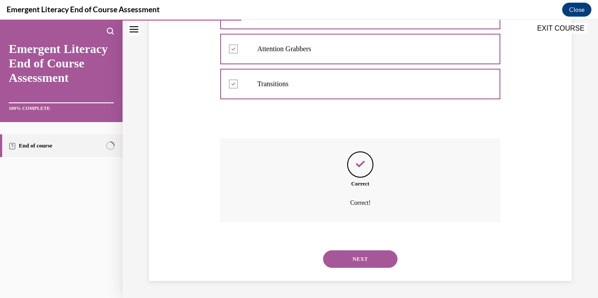
scroll to position [254, 0]
click at [364, 261] on button "NEXT" at bounding box center [360, 259] width 74 height 18
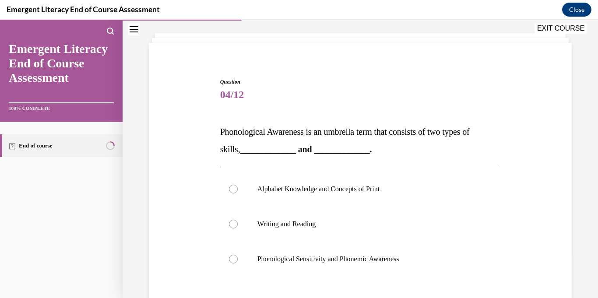
scroll to position [148, 0]
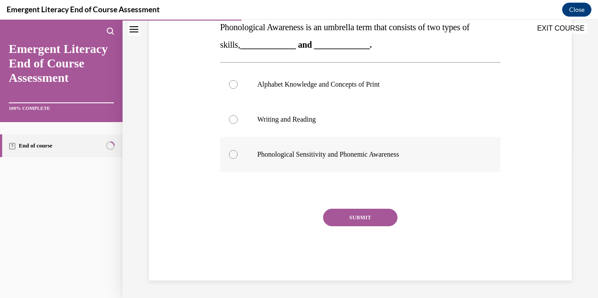
click at [376, 155] on p "Phonological Sensitivity and Phonemic Awareness" at bounding box center [369, 154] width 222 height 9
click at [238, 155] on input "Phonological Sensitivity and Phonemic Awareness" at bounding box center [233, 154] width 9 height 9
radio input "true"
click at [372, 218] on button "SUBMIT" at bounding box center [360, 218] width 74 height 18
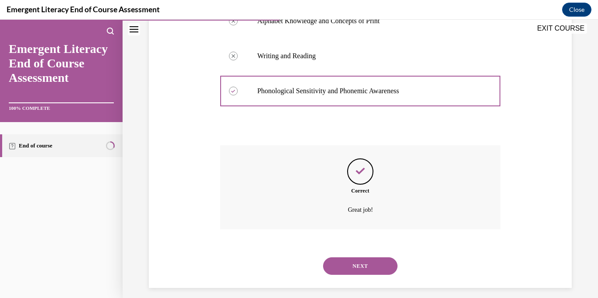
scroll to position [219, 0]
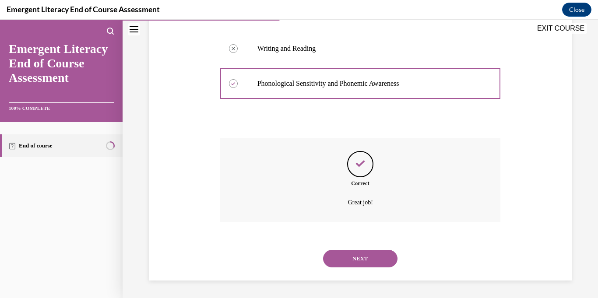
click at [374, 262] on button "NEXT" at bounding box center [360, 259] width 74 height 18
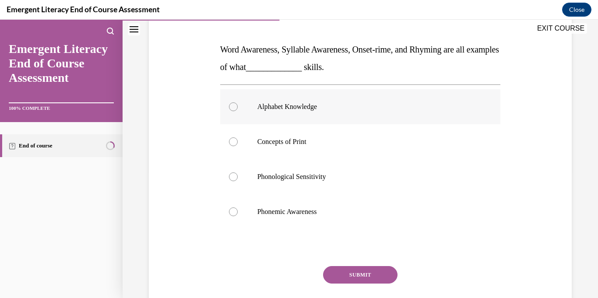
scroll to position [127, 0]
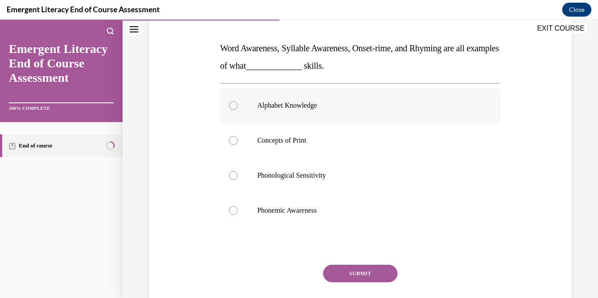
click at [343, 107] on p "Alphabet Knowledge" at bounding box center [369, 105] width 222 height 9
click at [238, 107] on input "Alphabet Knowledge" at bounding box center [233, 105] width 9 height 9
radio input "true"
click at [317, 135] on label "Concepts of Print" at bounding box center [360, 140] width 281 height 35
click at [238, 136] on input "Concepts of Print" at bounding box center [233, 140] width 9 height 9
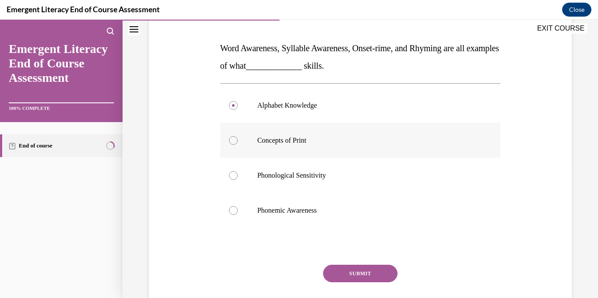
radio input "true"
click at [321, 178] on p "Phonological Sensitivity" at bounding box center [369, 175] width 222 height 9
click at [238, 178] on input "Phonological Sensitivity" at bounding box center [233, 175] width 9 height 9
radio input "true"
click at [321, 215] on p "Phonemic Awareness" at bounding box center [369, 210] width 222 height 9
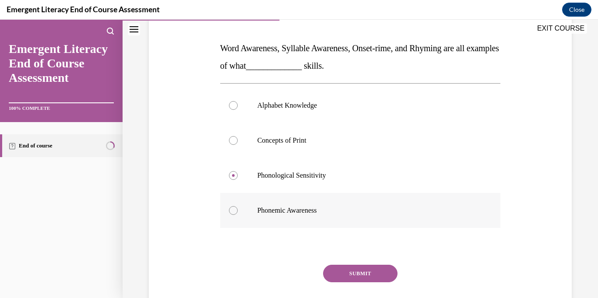
click at [238, 215] on input "Phonemic Awareness" at bounding box center [233, 210] width 9 height 9
radio input "true"
click at [295, 144] on p "Concepts of Print" at bounding box center [369, 140] width 222 height 9
click at [238, 144] on input "Concepts of Print" at bounding box center [233, 140] width 9 height 9
radio input "true"
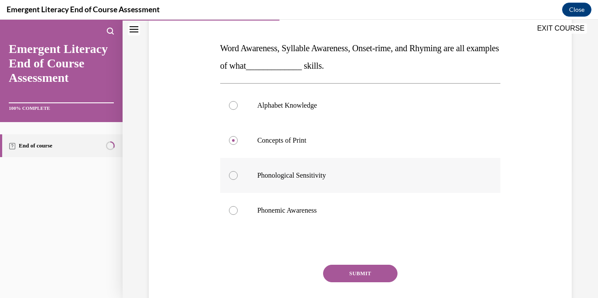
click at [307, 181] on label "Phonological Sensitivity" at bounding box center [360, 175] width 281 height 35
click at [238, 180] on input "Phonological Sensitivity" at bounding box center [233, 175] width 9 height 9
radio input "true"
click at [365, 274] on button "SUBMIT" at bounding box center [360, 274] width 74 height 18
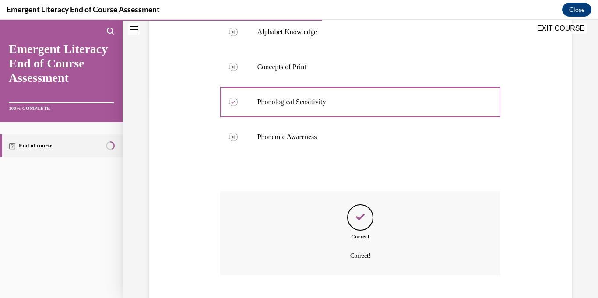
scroll to position [254, 0]
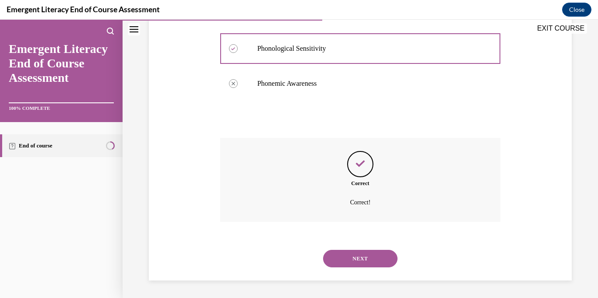
click at [381, 265] on button "NEXT" at bounding box center [360, 259] width 74 height 18
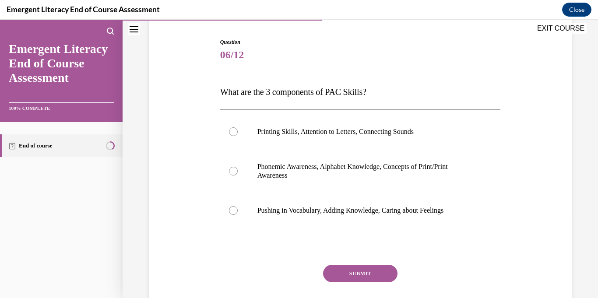
scroll to position [124, 0]
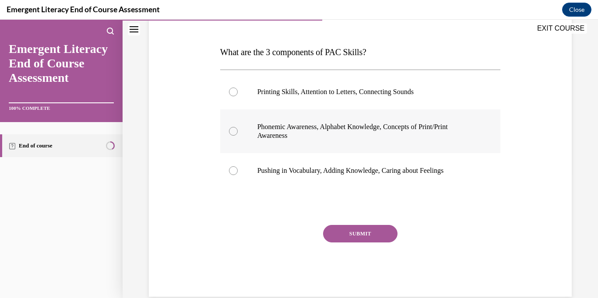
click at [417, 132] on p "Phonemic Awareness, Alphabet Knowledge, Concepts of Print/Print Awareness" at bounding box center [369, 132] width 222 height 18
click at [238, 132] on input "Phonemic Awareness, Alphabet Knowledge, Concepts of Print/Print Awareness" at bounding box center [233, 131] width 9 height 9
radio input "true"
click at [374, 237] on button "SUBMIT" at bounding box center [360, 234] width 74 height 18
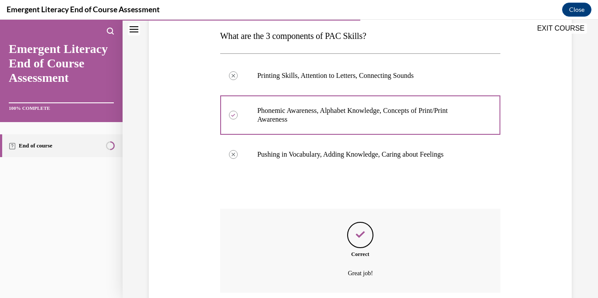
scroll to position [211, 0]
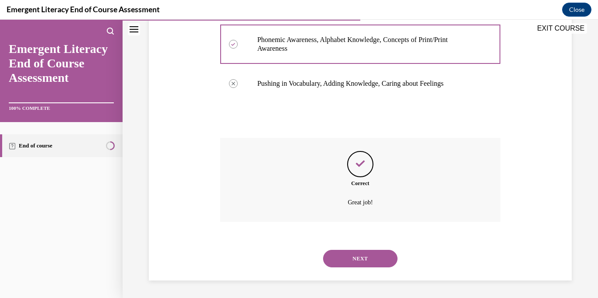
click at [376, 255] on button "NEXT" at bounding box center [360, 259] width 74 height 18
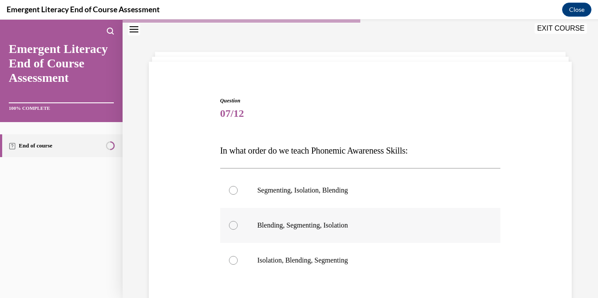
scroll to position [34, 0]
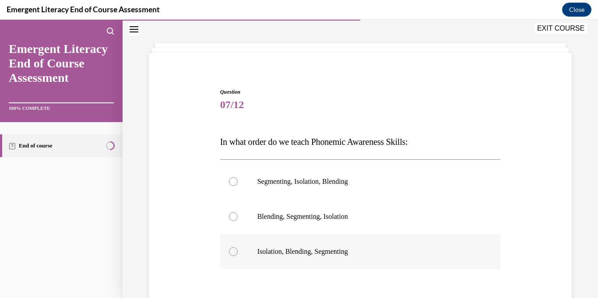
click at [318, 253] on p "Isolation, Blending, Segmenting" at bounding box center [369, 251] width 222 height 9
click at [238, 253] on input "Isolation, Blending, Segmenting" at bounding box center [233, 251] width 9 height 9
radio input "true"
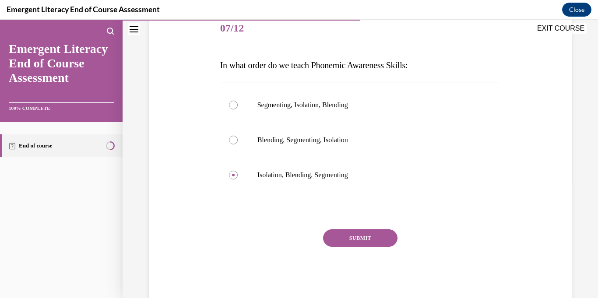
click at [370, 240] on button "SUBMIT" at bounding box center [360, 239] width 74 height 18
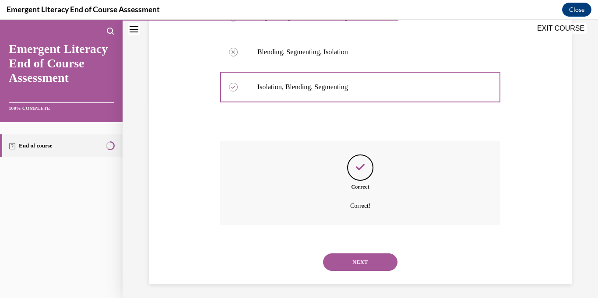
scroll to position [202, 0]
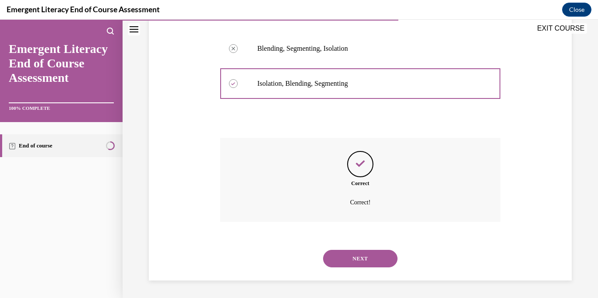
click at [381, 258] on button "NEXT" at bounding box center [360, 259] width 74 height 18
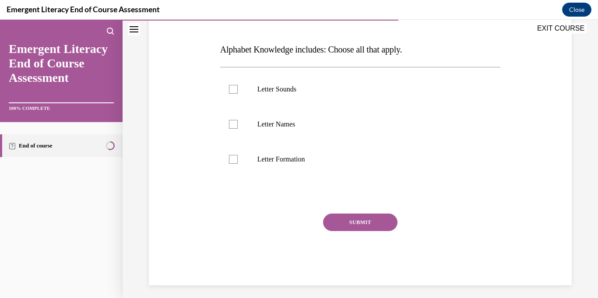
scroll to position [118, 0]
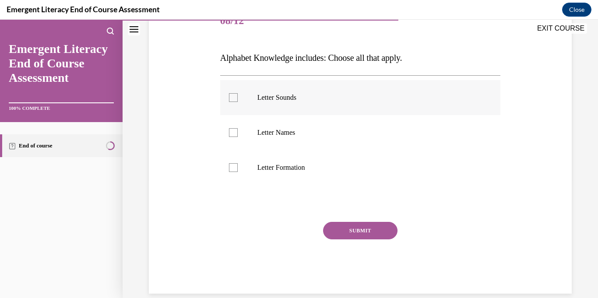
click at [294, 98] on p "Letter Sounds" at bounding box center [369, 97] width 222 height 9
click at [238, 98] on input "Letter Sounds" at bounding box center [233, 97] width 9 height 9
checkbox input "true"
click at [290, 134] on p "Letter Names" at bounding box center [369, 132] width 222 height 9
click at [238, 134] on input "Letter Names" at bounding box center [233, 132] width 9 height 9
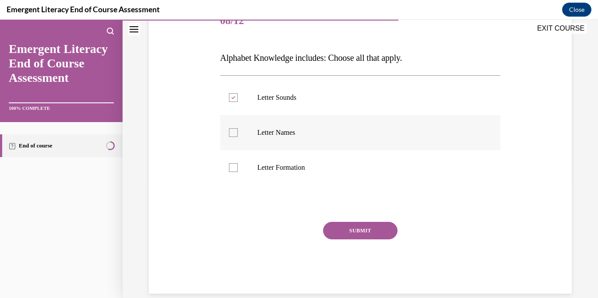
checkbox input "true"
click at [296, 165] on p "Letter Formation" at bounding box center [369, 167] width 222 height 9
click at [238, 165] on input "Letter Formation" at bounding box center [233, 167] width 9 height 9
checkbox input "true"
click at [360, 233] on button "SUBMIT" at bounding box center [360, 231] width 74 height 18
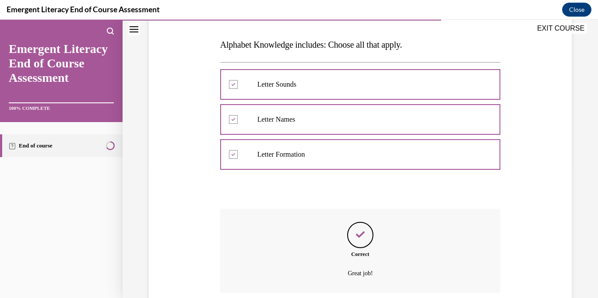
scroll to position [202, 0]
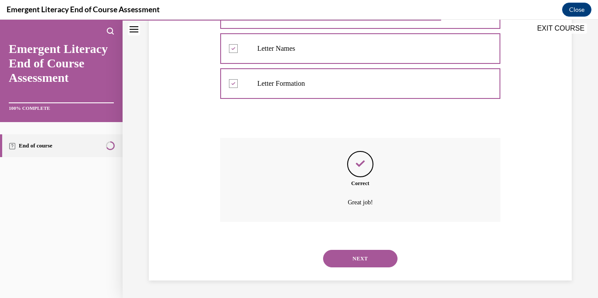
click at [379, 260] on button "NEXT" at bounding box center [360, 259] width 74 height 18
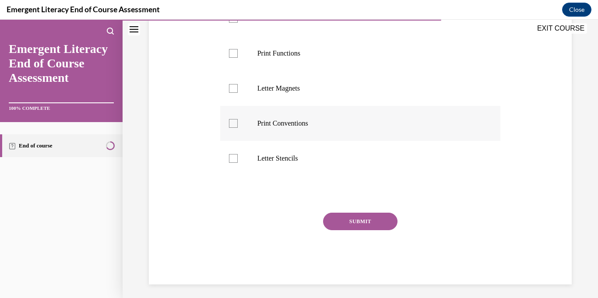
scroll to position [201, 0]
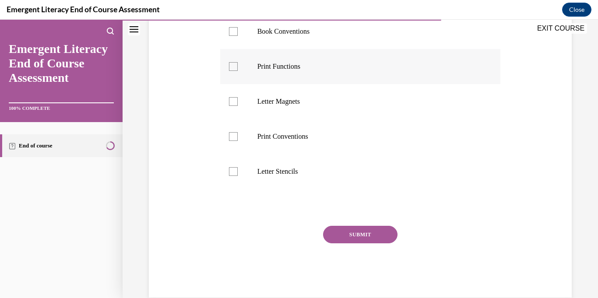
click at [292, 66] on p "Print Functions" at bounding box center [369, 66] width 222 height 9
click at [238, 66] on input "Print Functions" at bounding box center [233, 66] width 9 height 9
checkbox input "true"
click at [294, 95] on label "Letter Magnets" at bounding box center [360, 101] width 281 height 35
click at [238, 97] on input "Letter Magnets" at bounding box center [233, 101] width 9 height 9
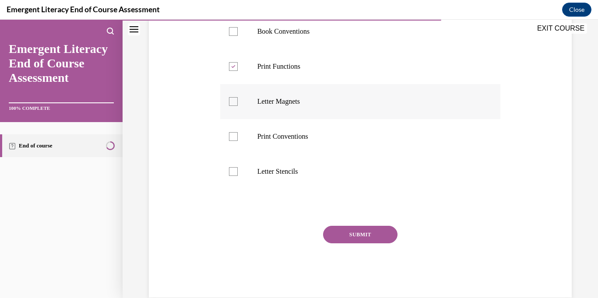
checkbox input "true"
click at [300, 139] on p "Print Conventions" at bounding box center [369, 136] width 222 height 9
click at [238, 139] on input "Print Conventions" at bounding box center [233, 136] width 9 height 9
checkbox input "true"
click at [295, 34] on p "Book Conventions" at bounding box center [369, 31] width 222 height 9
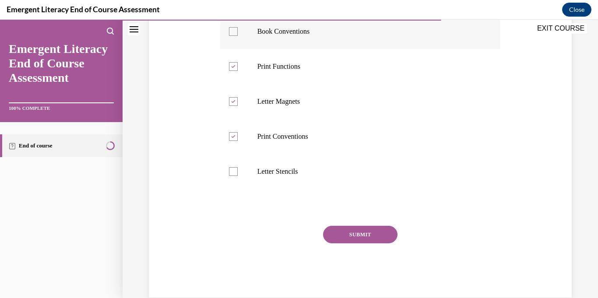
click at [238, 34] on input "Book Conventions" at bounding box center [233, 31] width 9 height 9
checkbox input "true"
click at [374, 236] on button "SUBMIT" at bounding box center [360, 235] width 74 height 18
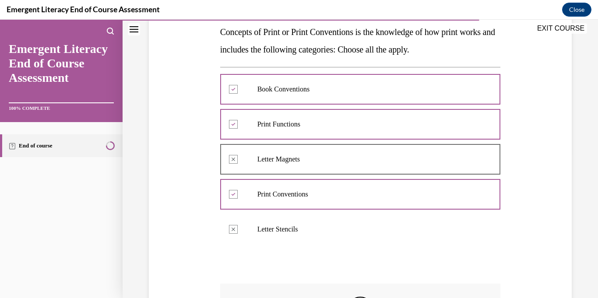
scroll to position [290, 0]
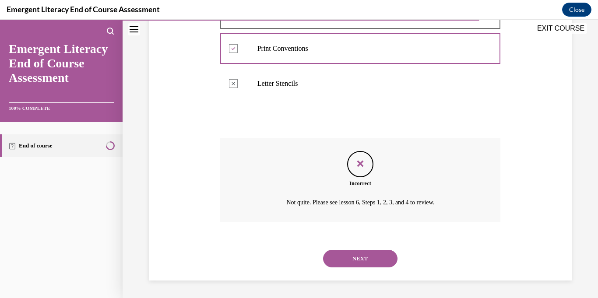
click at [376, 272] on div "NEXT" at bounding box center [360, 258] width 281 height 35
click at [377, 264] on button "NEXT" at bounding box center [360, 259] width 74 height 18
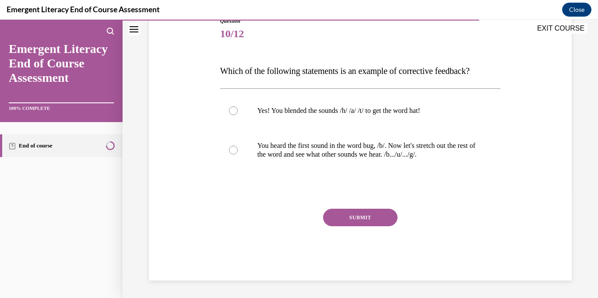
scroll to position [97, 0]
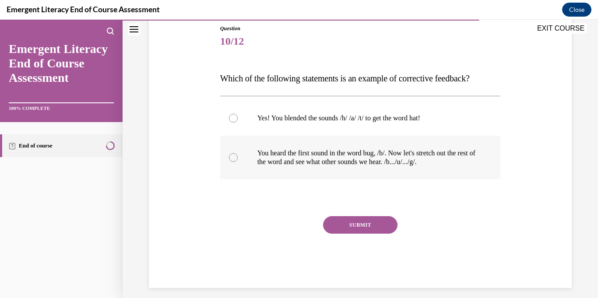
click at [401, 149] on p "You heard the first sound in the word bug, /b/. Now let's stretch out the rest …" at bounding box center [369, 158] width 222 height 18
click at [238, 153] on input "You heard the first sound in the word bug, /b/. Now let's stretch out the rest …" at bounding box center [233, 157] width 9 height 9
radio input "true"
click at [378, 227] on button "SUBMIT" at bounding box center [360, 225] width 74 height 18
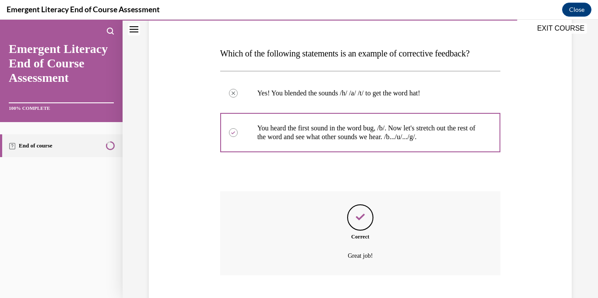
scroll to position [176, 0]
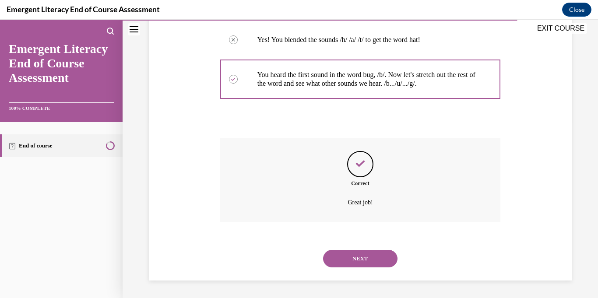
click at [374, 263] on button "NEXT" at bounding box center [360, 259] width 74 height 18
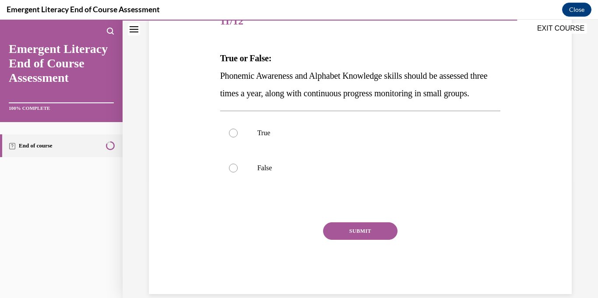
scroll to position [104, 0]
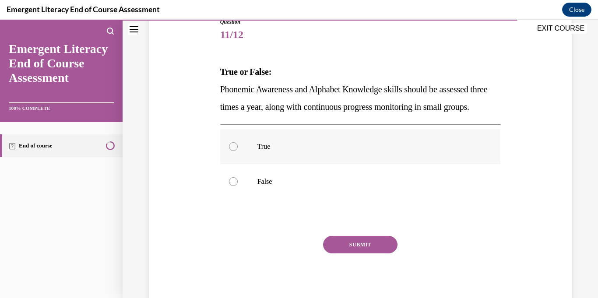
click at [261, 151] on p "True" at bounding box center [369, 146] width 222 height 9
click at [238, 151] on input "True" at bounding box center [233, 146] width 9 height 9
radio input "true"
click at [376, 254] on button "SUBMIT" at bounding box center [360, 245] width 74 height 18
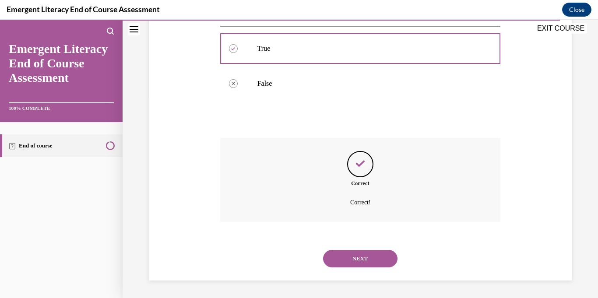
scroll to position [219, 0]
click at [380, 265] on button "NEXT" at bounding box center [360, 259] width 74 height 18
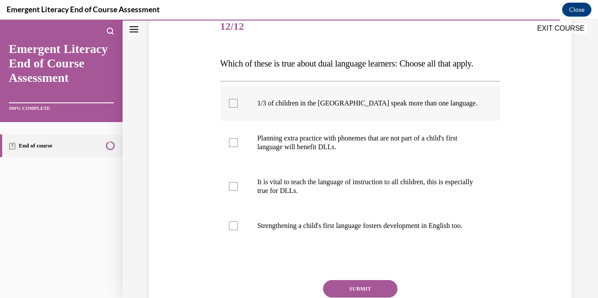
scroll to position [109, 0]
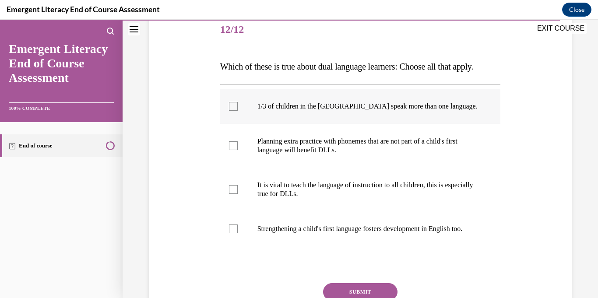
click at [307, 111] on label "1/3 of children in the [GEOGRAPHIC_DATA] speak more than one language." at bounding box center [360, 106] width 281 height 35
click at [238, 111] on input "1/3 of children in the [GEOGRAPHIC_DATA] speak more than one language." at bounding box center [233, 106] width 9 height 9
checkbox input "true"
click at [315, 150] on p "Planning extra practice with phonemes that are not part of a child's first lang…" at bounding box center [369, 146] width 222 height 18
click at [238, 150] on input "Planning extra practice with phonemes that are not part of a child's first lang…" at bounding box center [233, 145] width 9 height 9
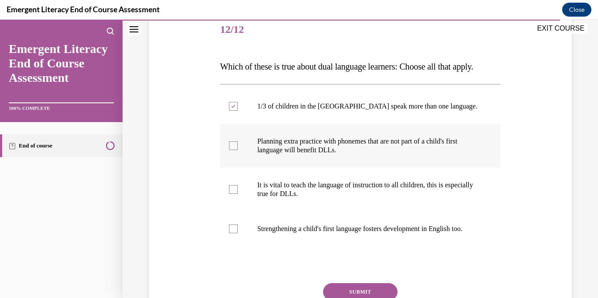
checkbox input "true"
click at [316, 193] on p "It is vital to teach the language of instruction to all children, this is espec…" at bounding box center [369, 190] width 222 height 18
click at [238, 193] on input "It is vital to teach the language of instruction to all children, this is espec…" at bounding box center [233, 189] width 9 height 9
checkbox input "true"
drag, startPoint x: 314, startPoint y: 228, endPoint x: 359, endPoint y: 239, distance: 46.0
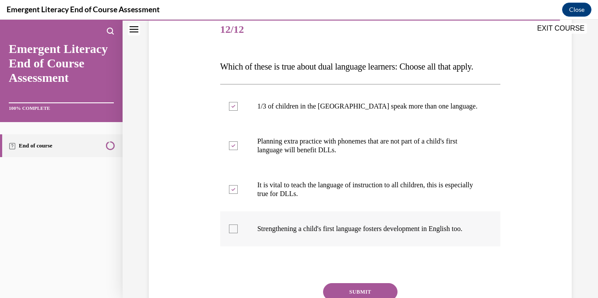
click at [315, 228] on p "Strengthening a child's first language fosters development in English too." at bounding box center [369, 229] width 222 height 9
click at [238, 228] on input "Strengthening a child's first language fosters development in English too." at bounding box center [233, 229] width 9 height 9
checkbox input "true"
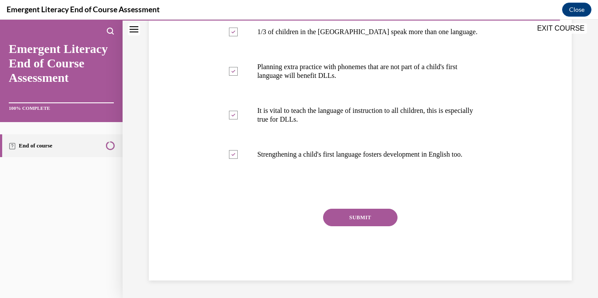
click at [360, 227] on div "SUBMIT" at bounding box center [360, 231] width 281 height 44
click at [360, 223] on button "SUBMIT" at bounding box center [360, 218] width 74 height 18
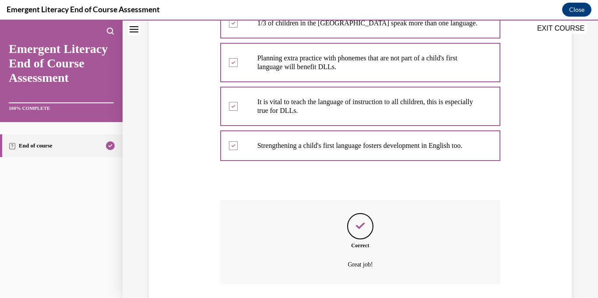
scroll to position [263, 0]
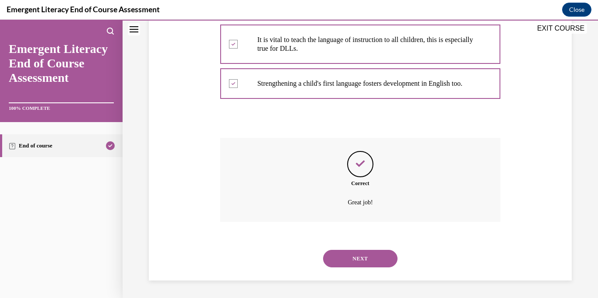
click at [371, 258] on button "NEXT" at bounding box center [360, 259] width 74 height 18
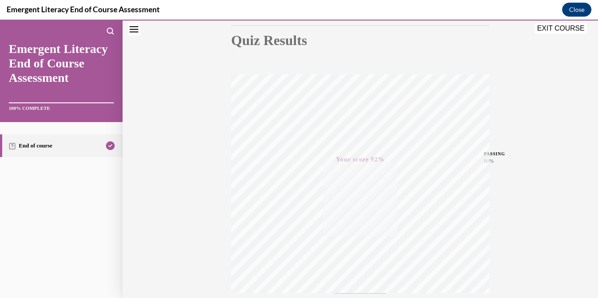
scroll to position [170, 0]
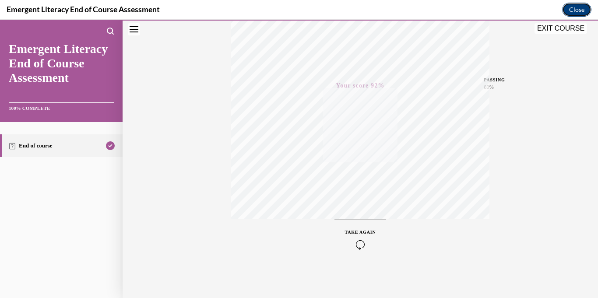
click at [576, 11] on button "Close" at bounding box center [576, 10] width 29 height 14
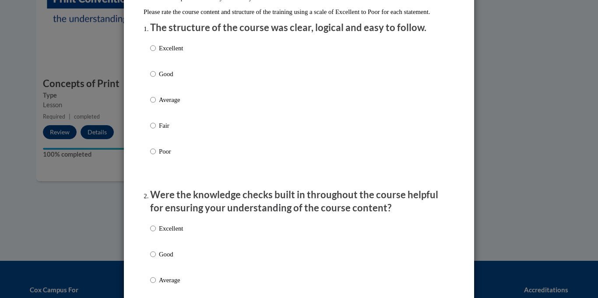
scroll to position [1, 0]
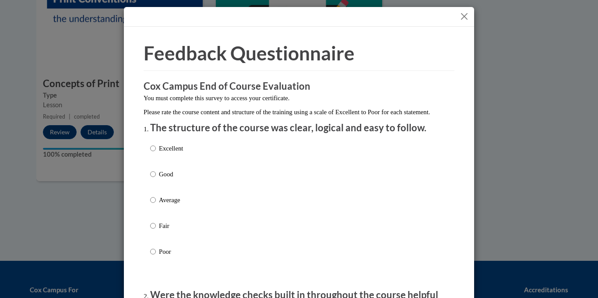
click at [176, 153] on p "Excellent" at bounding box center [171, 149] width 24 height 10
click at [156, 153] on input "Excellent" at bounding box center [153, 149] width 6 height 10
radio input "true"
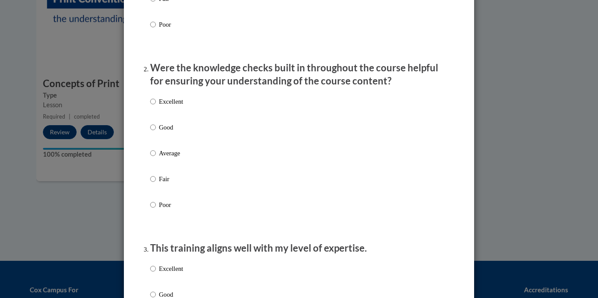
scroll to position [258, 0]
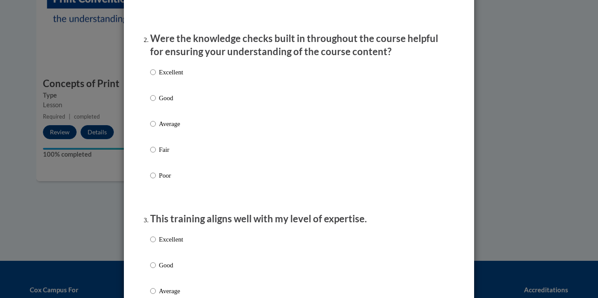
click at [172, 77] on p "Excellent" at bounding box center [171, 72] width 24 height 10
click at [156, 77] on input "Excellent" at bounding box center [153, 72] width 6 height 10
radio input "true"
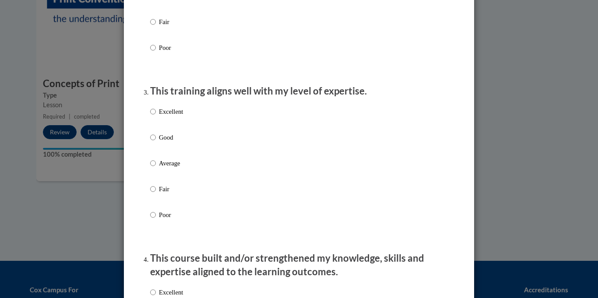
click at [158, 119] on label "Excellent" at bounding box center [166, 119] width 33 height 24
click at [156, 117] on input "Excellent" at bounding box center [153, 112] width 6 height 10
radio input "true"
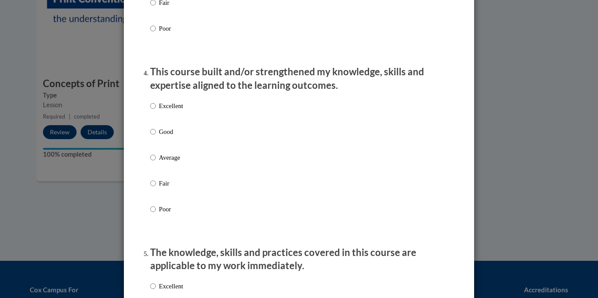
click at [176, 111] on p "Excellent" at bounding box center [171, 106] width 24 height 10
click at [156, 111] on input "Excellent" at bounding box center [153, 106] width 6 height 10
radio input "true"
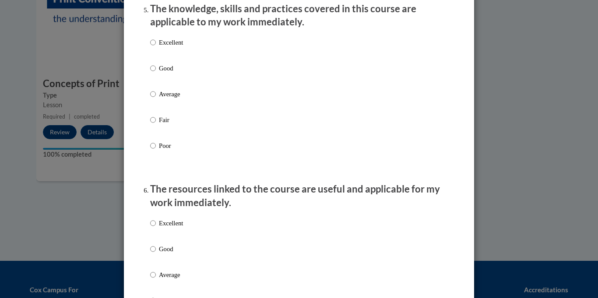
scroll to position [814, 0]
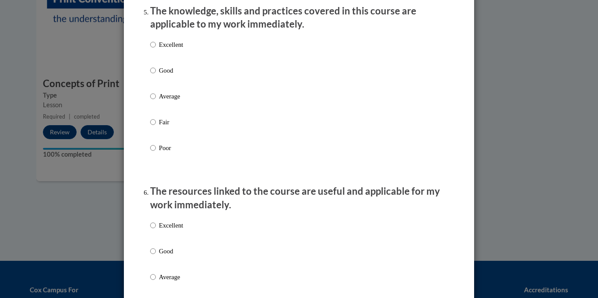
click at [175, 49] on p "Excellent" at bounding box center [171, 45] width 24 height 10
click at [156, 49] on input "Excellent" at bounding box center [153, 45] width 6 height 10
radio input "true"
click at [174, 238] on label "Excellent" at bounding box center [166, 233] width 33 height 24
click at [156, 230] on input "Excellent" at bounding box center [153, 226] width 6 height 10
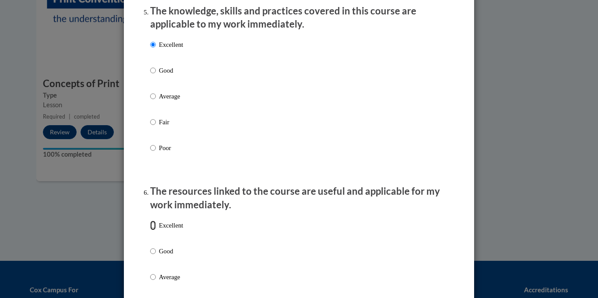
radio input "true"
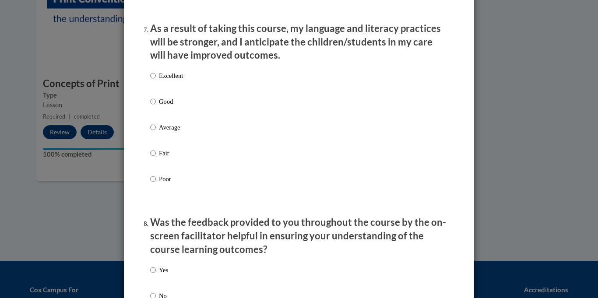
click at [180, 81] on p "Excellent" at bounding box center [171, 76] width 24 height 10
click at [156, 81] on input "Excellent" at bounding box center [153, 76] width 6 height 10
radio input "true"
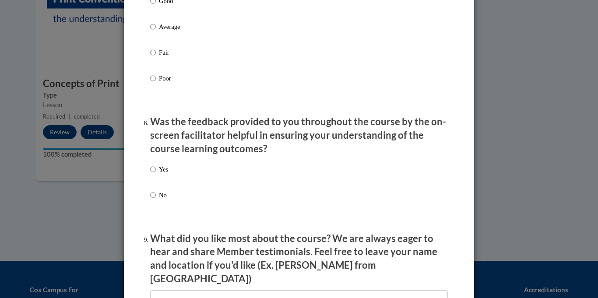
scroll to position [1280, 0]
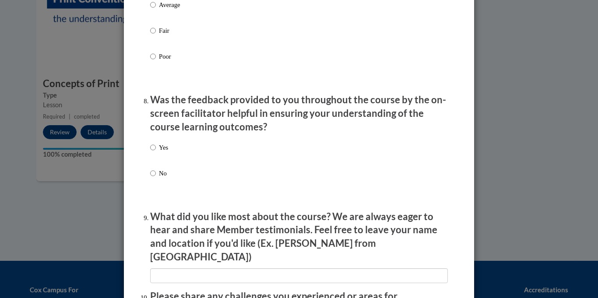
click at [165, 152] on p "Yes" at bounding box center [163, 148] width 9 height 10
click at [156, 152] on input "Yes" at bounding box center [153, 148] width 6 height 10
radio input "true"
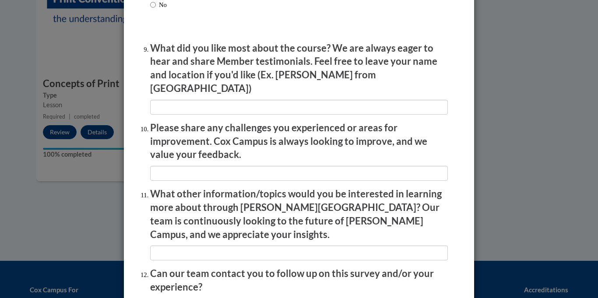
scroll to position [1450, 0]
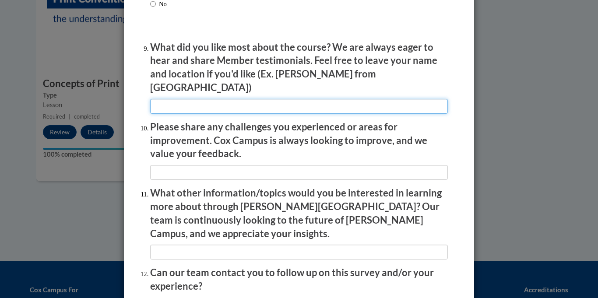
click at [198, 100] on input "textbox" at bounding box center [299, 106] width 298 height 15
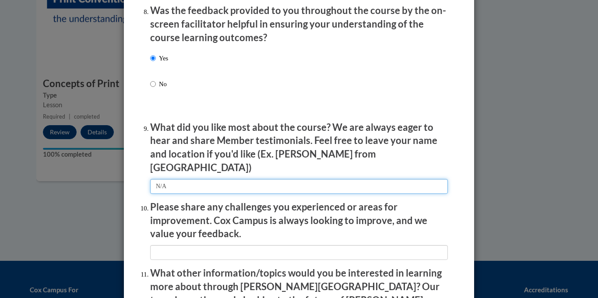
scroll to position [1454, 0]
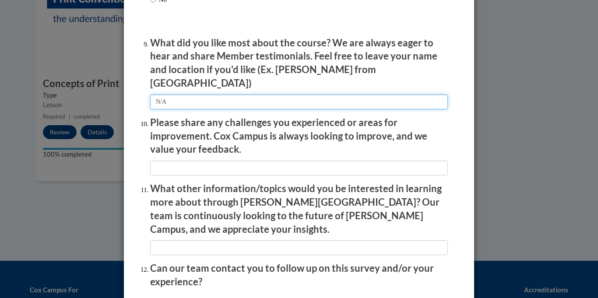
type input "N/A"
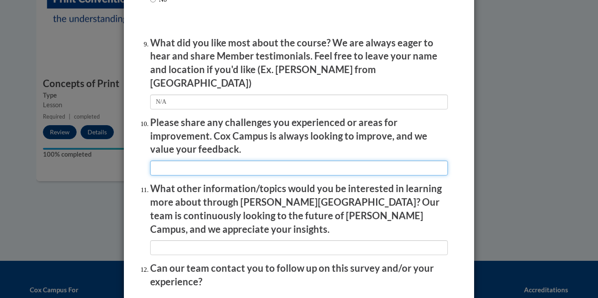
click at [202, 162] on input "textbox" at bounding box center [299, 168] width 298 height 15
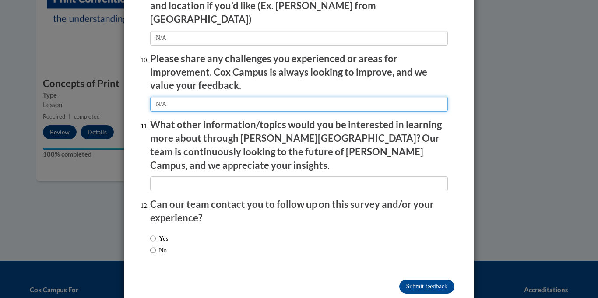
scroll to position [1522, 0]
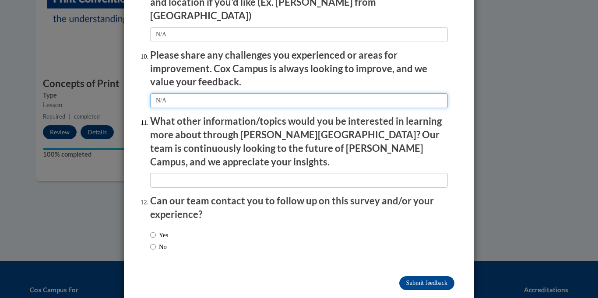
type input "N/A"
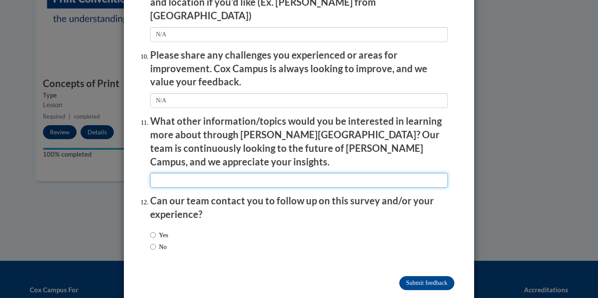
click at [206, 173] on input "textbox" at bounding box center [299, 180] width 298 height 15
type input "N/A"
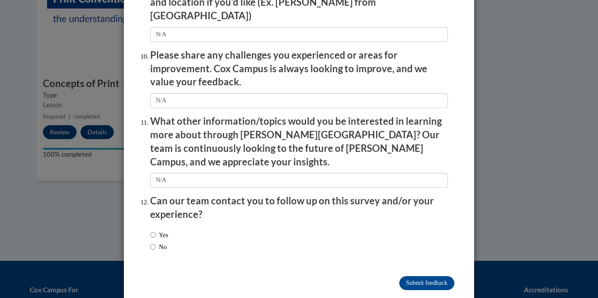
click at [159, 230] on label "Yes" at bounding box center [159, 235] width 18 height 10
click at [156, 230] on input "Yes" at bounding box center [153, 235] width 6 height 10
radio input "true"
click at [406, 276] on input "Submit feedback" at bounding box center [426, 283] width 55 height 14
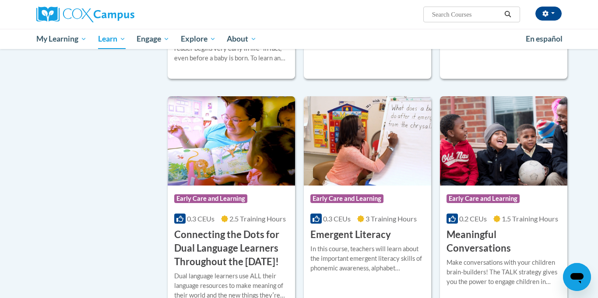
scroll to position [435, 0]
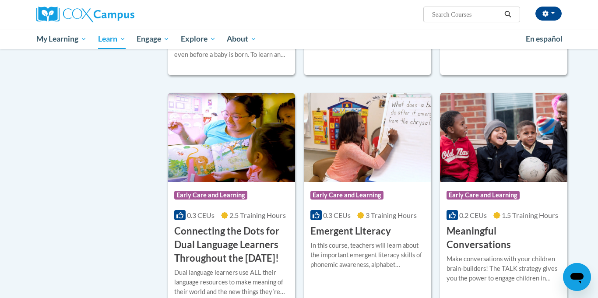
click at [510, 143] on img at bounding box center [503, 137] width 127 height 89
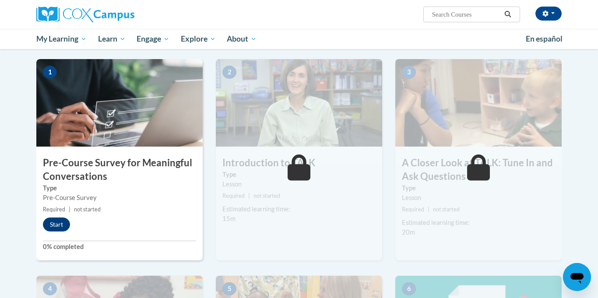
scroll to position [170, 0]
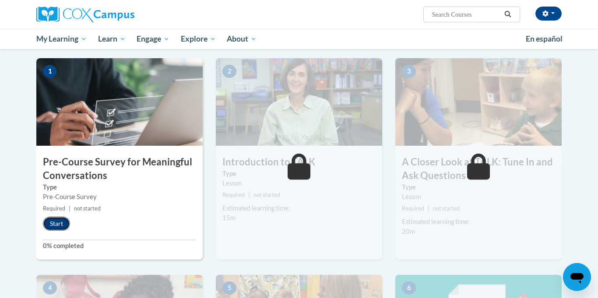
click at [63, 220] on button "Start" at bounding box center [56, 224] width 27 height 14
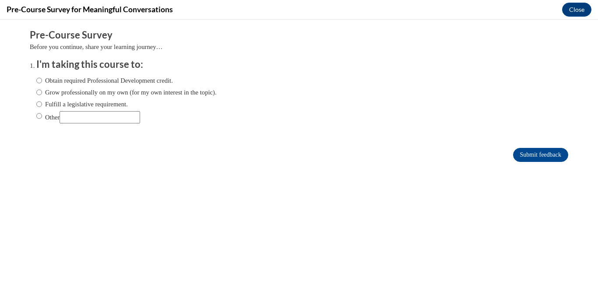
scroll to position [0, 0]
click at [86, 81] on label "Obtain required Professional Development credit." at bounding box center [104, 81] width 137 height 10
click at [42, 81] on input "Obtain required Professional Development credit." at bounding box center [39, 81] width 6 height 10
radio input "true"
click at [523, 154] on input "Submit feedback" at bounding box center [540, 155] width 55 height 14
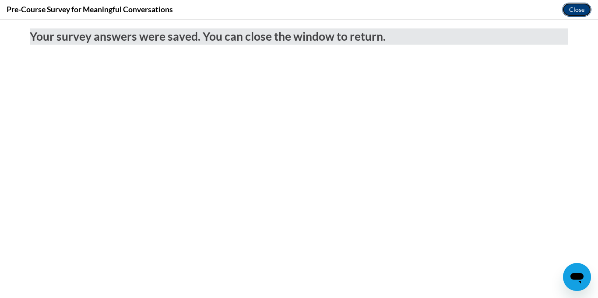
click at [582, 11] on button "Close" at bounding box center [576, 10] width 29 height 14
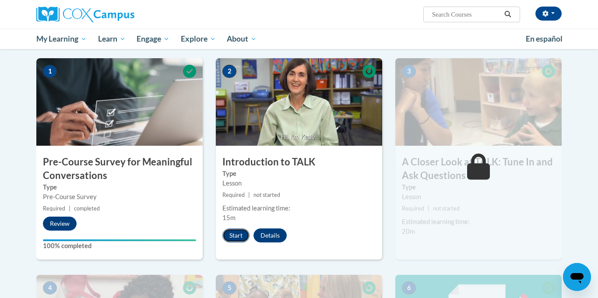
click at [239, 237] on button "Start" at bounding box center [236, 236] width 27 height 14
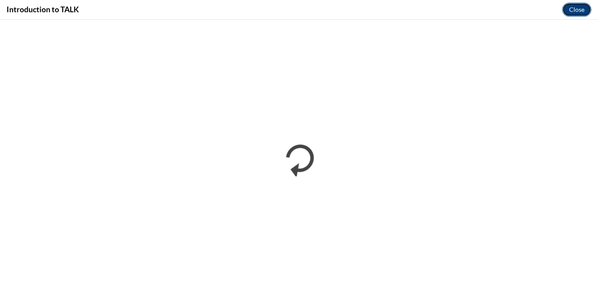
click at [581, 8] on button "Close" at bounding box center [576, 10] width 29 height 14
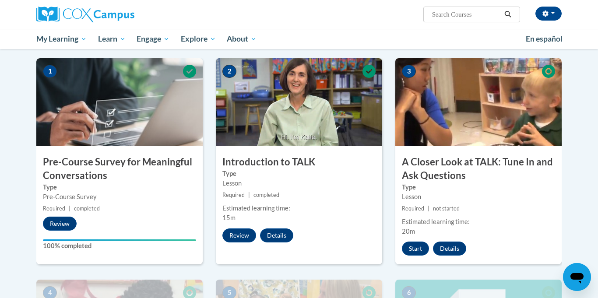
scroll to position [299, 0]
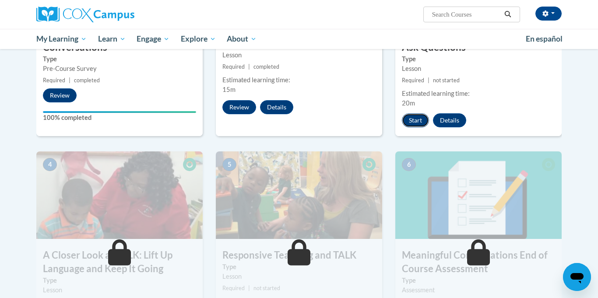
click at [419, 123] on button "Start" at bounding box center [415, 120] width 27 height 14
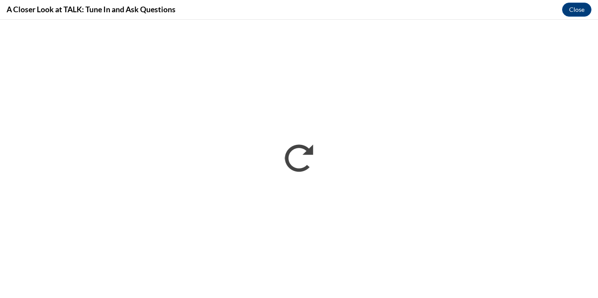
scroll to position [0, 0]
click at [575, 14] on button "Close" at bounding box center [576, 10] width 29 height 14
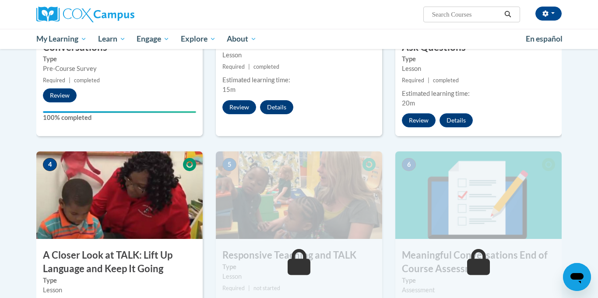
scroll to position [437, 0]
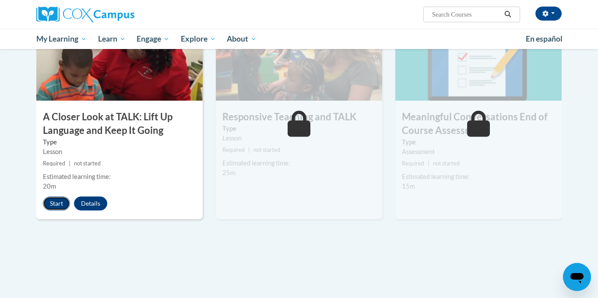
click at [55, 204] on button "Start" at bounding box center [56, 204] width 27 height 14
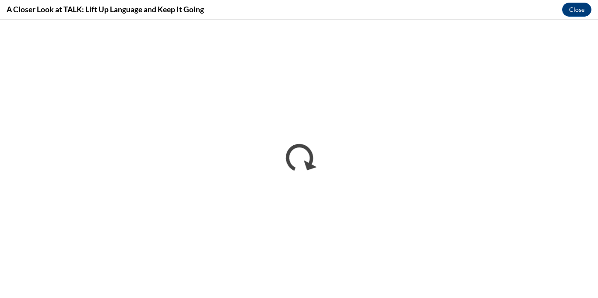
scroll to position [0, 0]
